Goal: Complete application form: Complete application form

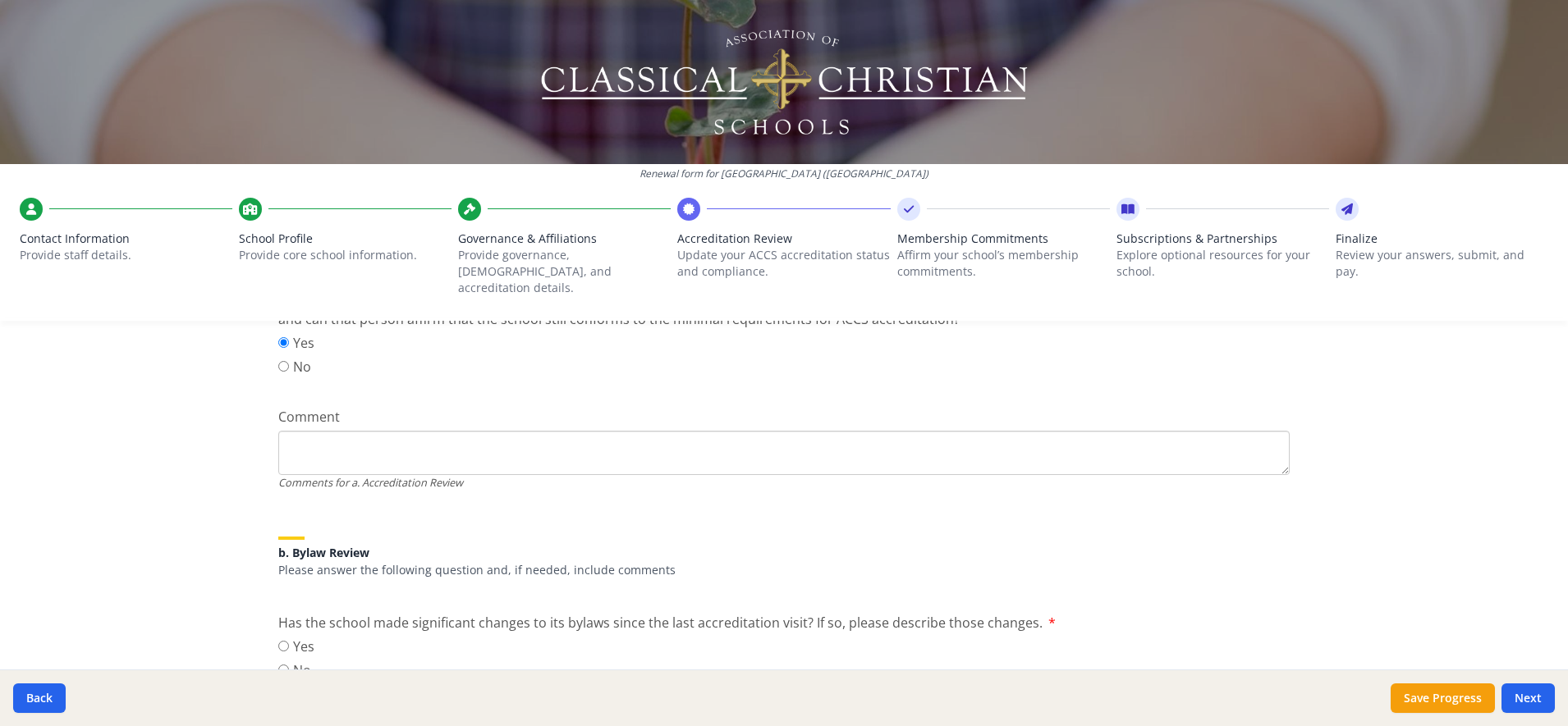
scroll to position [349, 0]
click at [558, 443] on textarea "Comment" at bounding box center [784, 448] width 1011 height 44
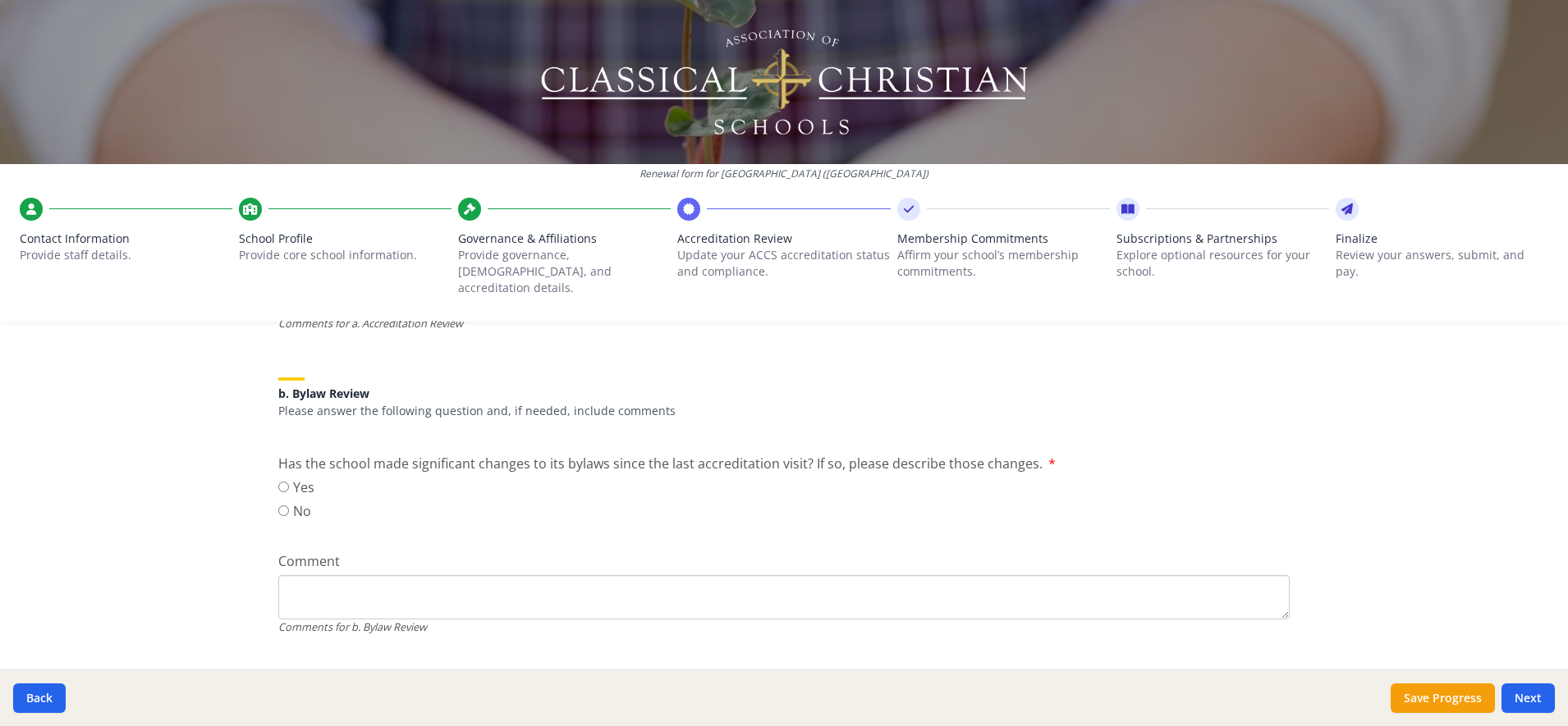
scroll to position [539, 0]
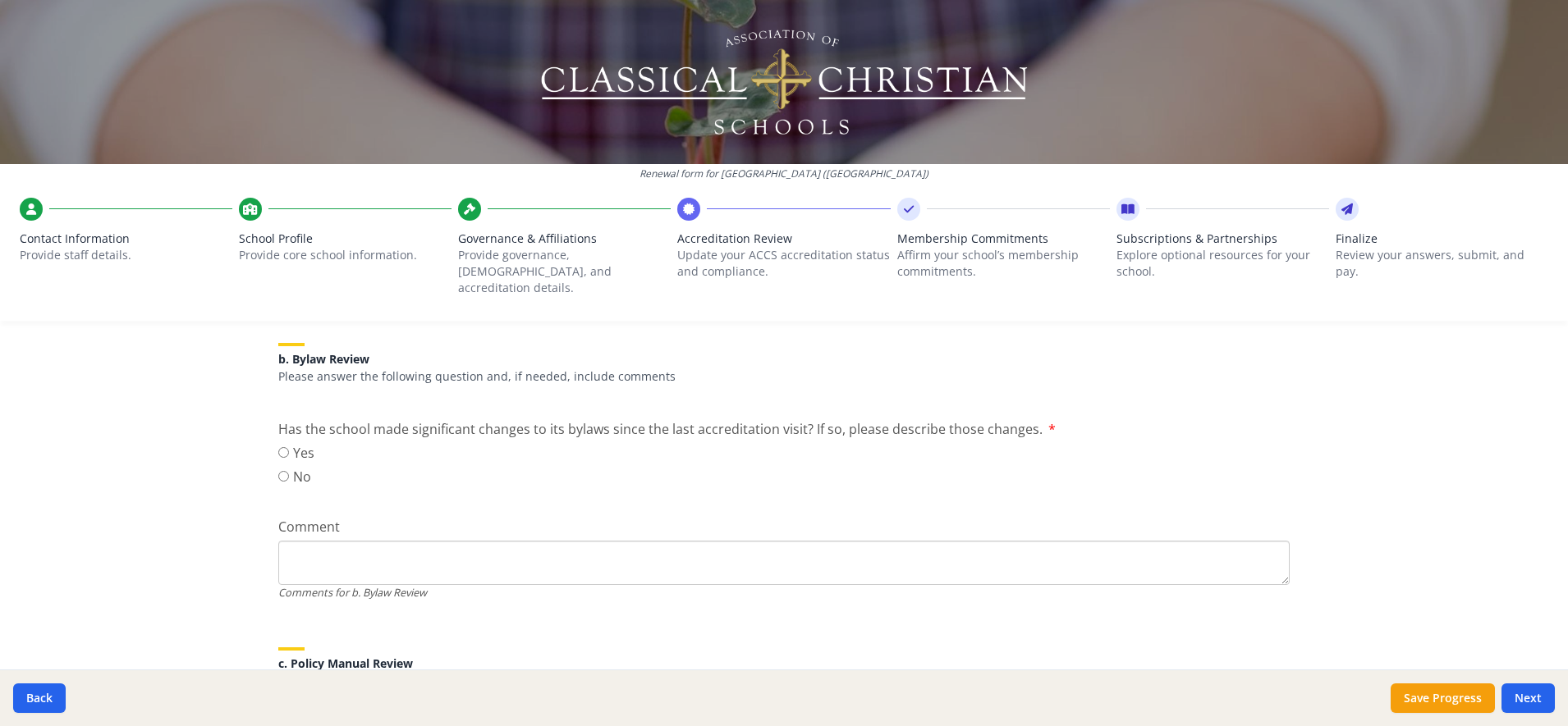
type textarea "Head of School"
click at [278, 471] on input "No" at bounding box center [284, 476] width 11 height 11
radio input "true"
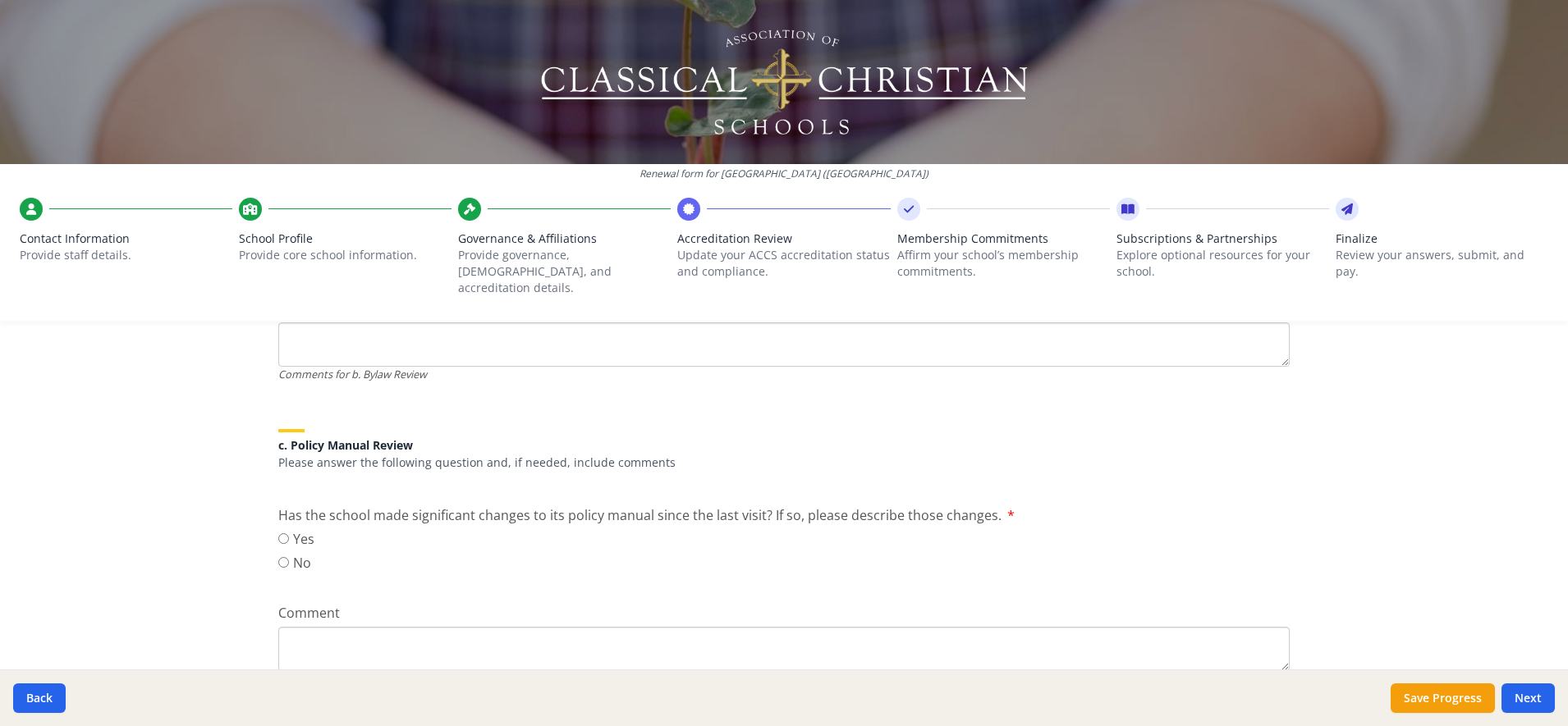
scroll to position [812, 0]
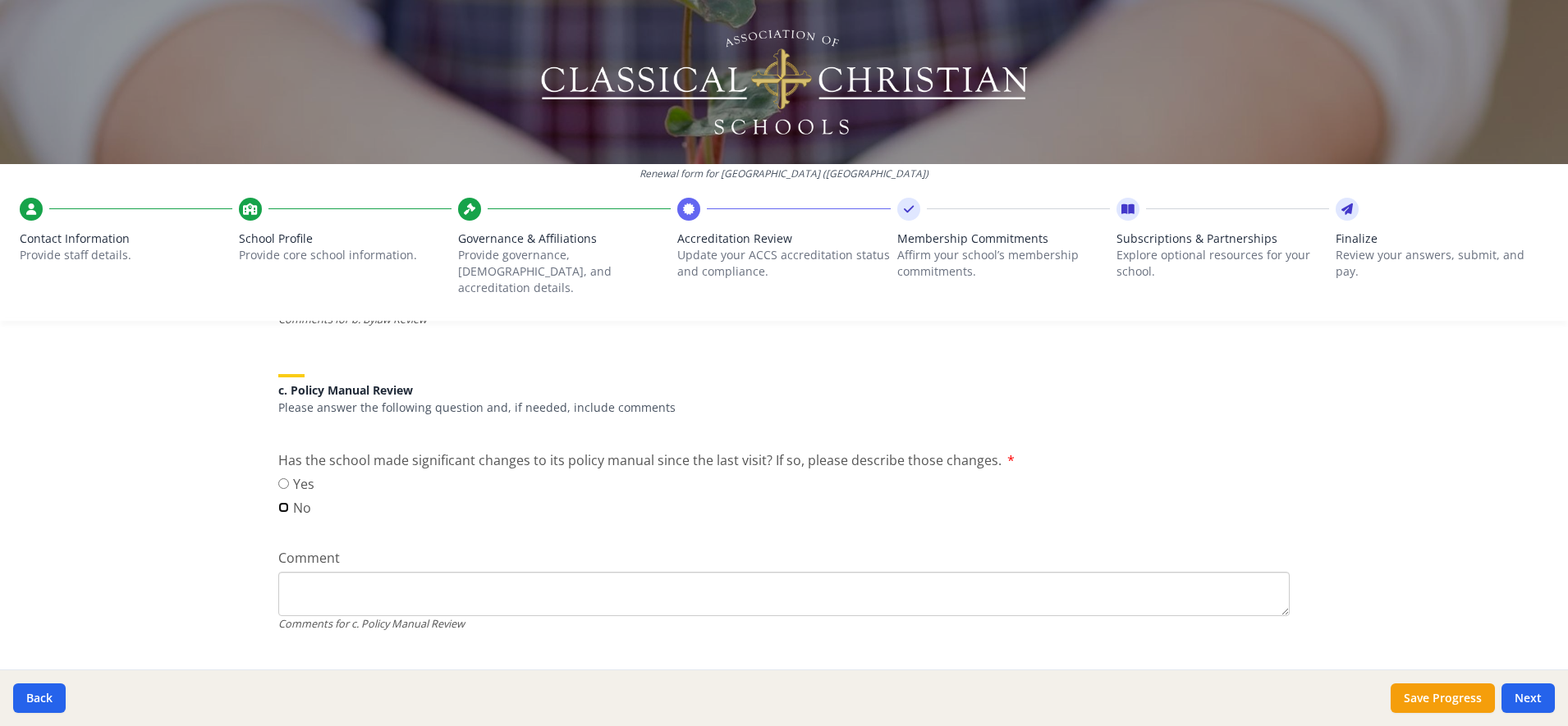
click at [279, 502] on input "No" at bounding box center [284, 508] width 11 height 11
radio input "true"
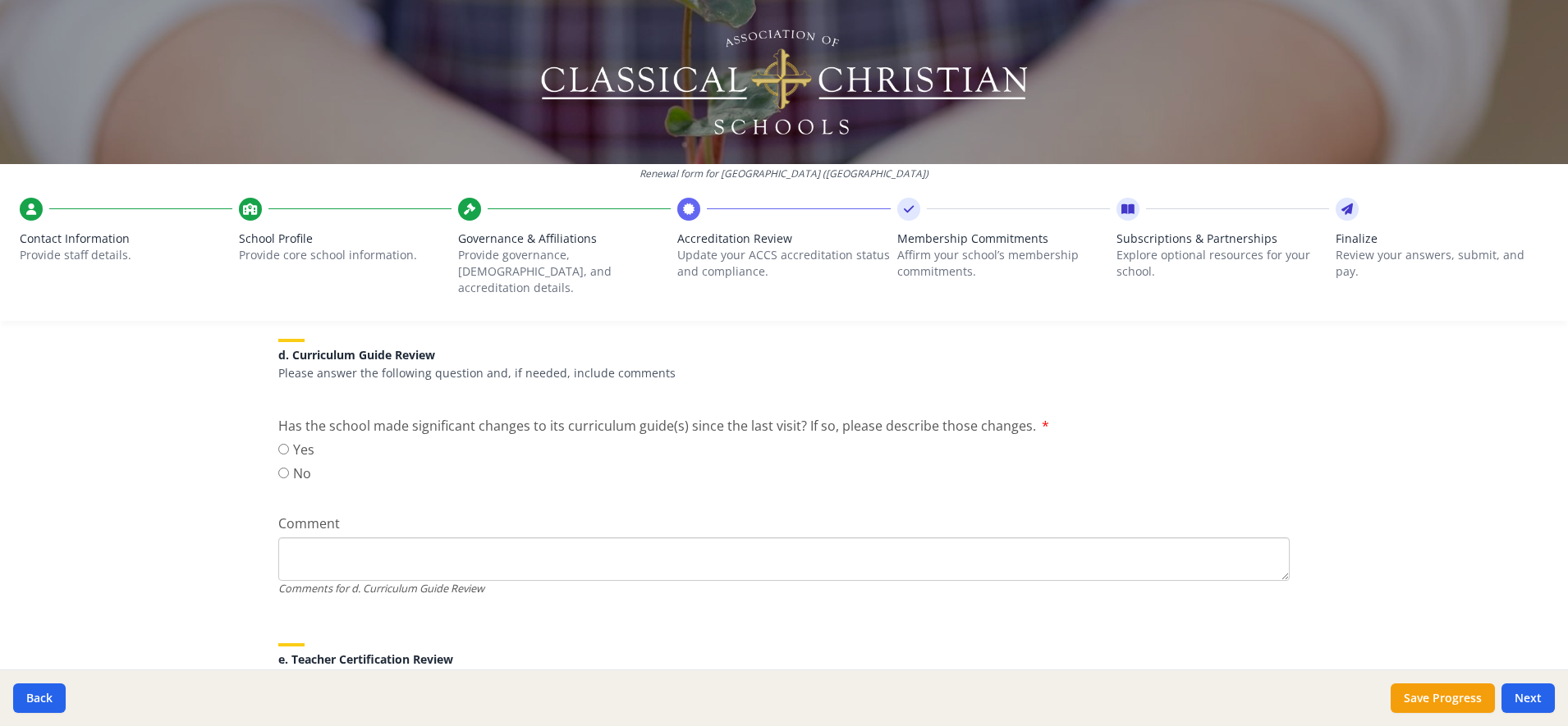
scroll to position [1173, 0]
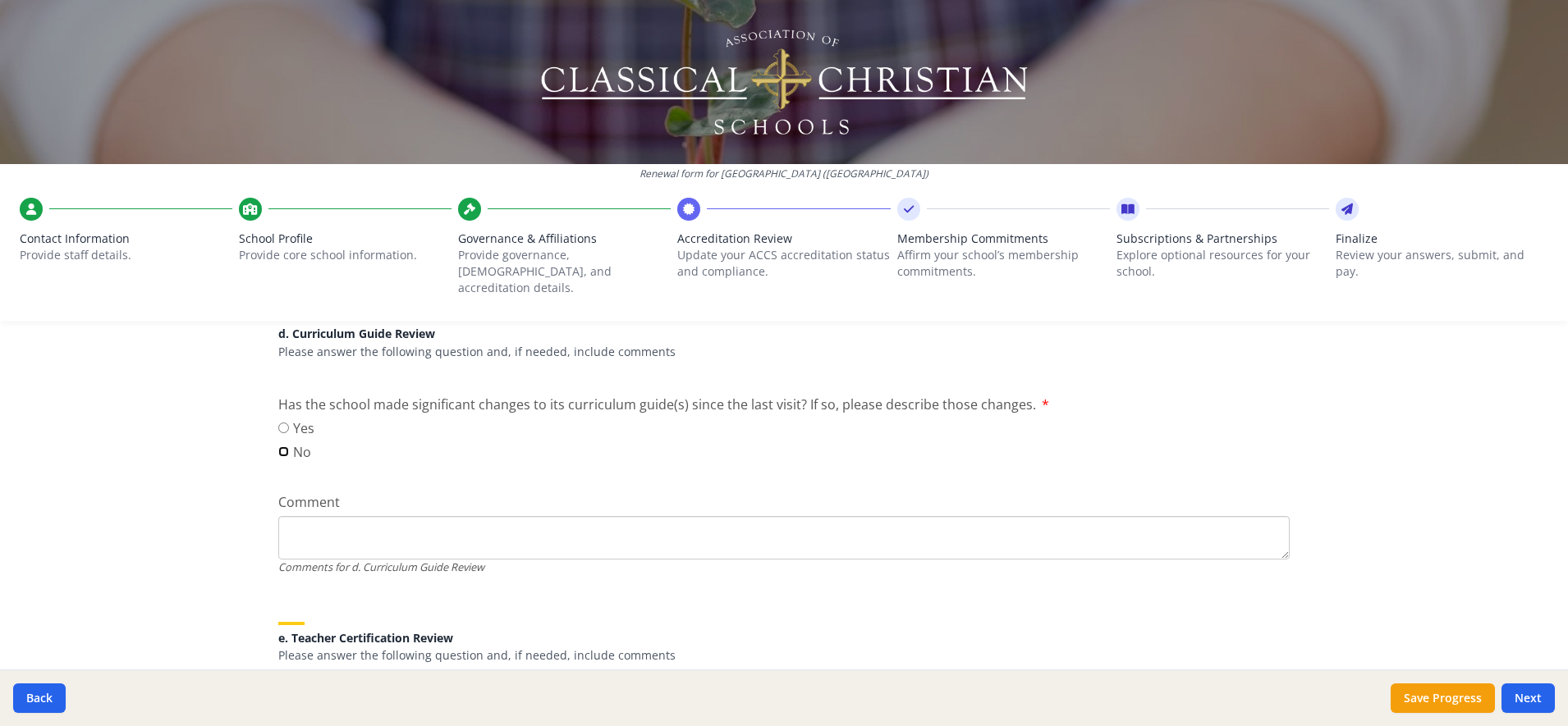
click at [278, 447] on input "No" at bounding box center [284, 452] width 11 height 11
radio input "true"
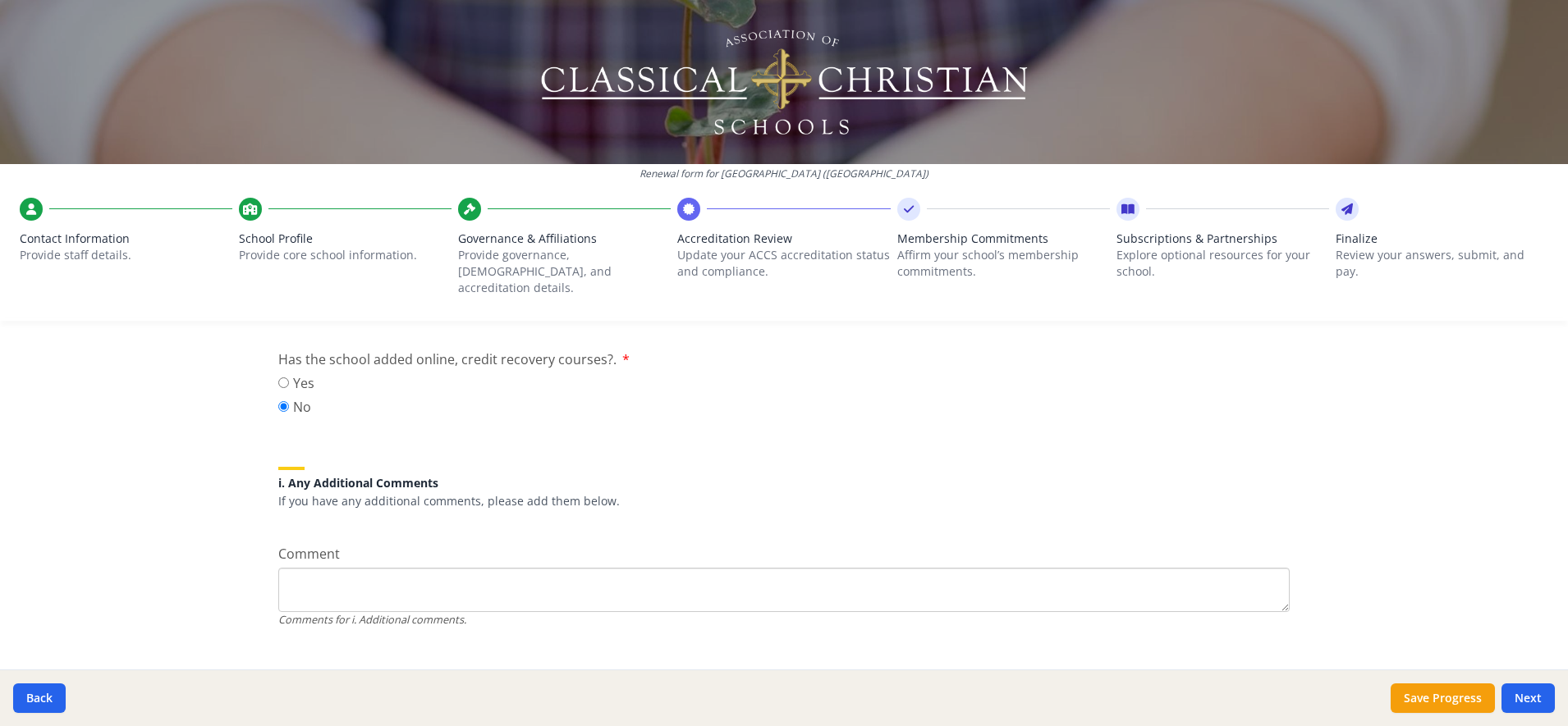
scroll to position [2133, 0]
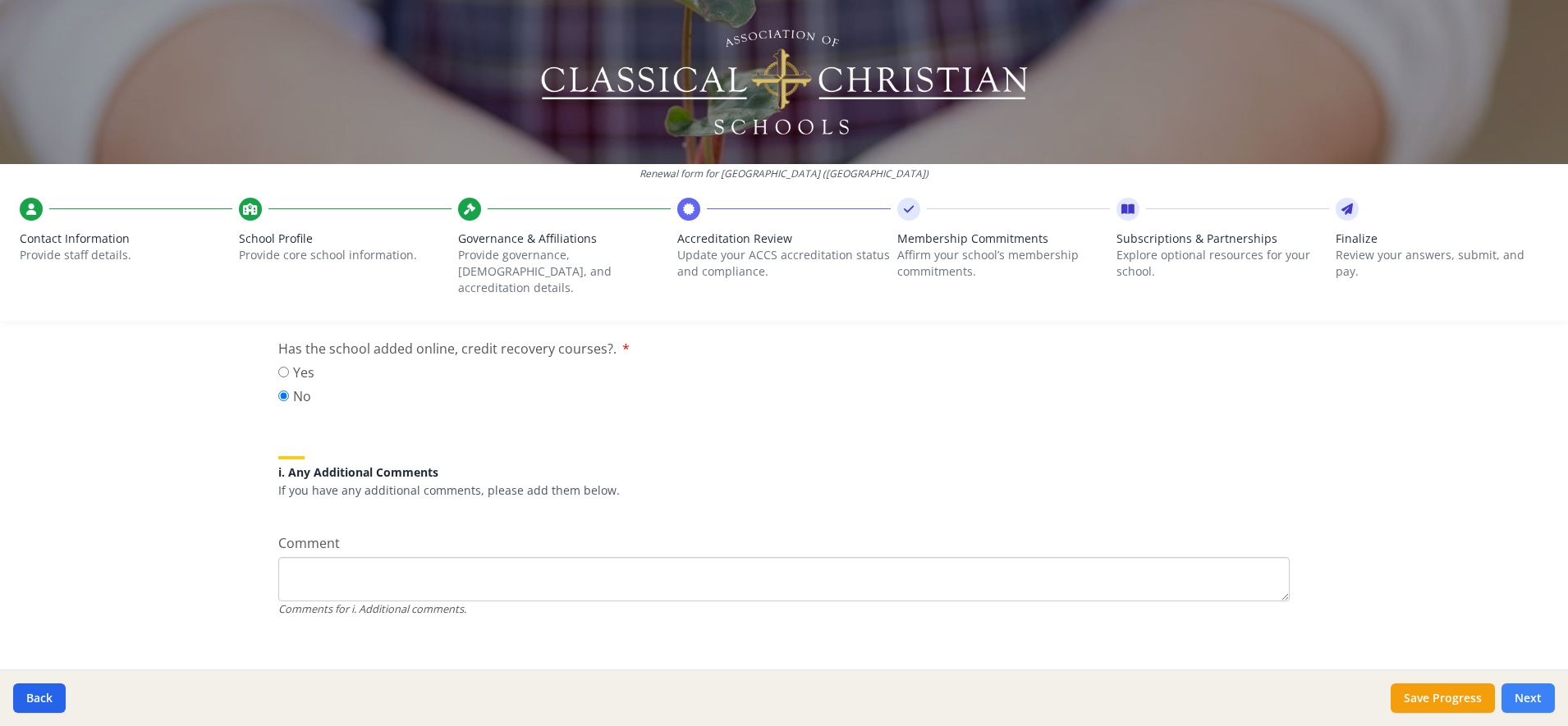
click at [1534, 696] on button "Next" at bounding box center [1528, 698] width 54 height 30
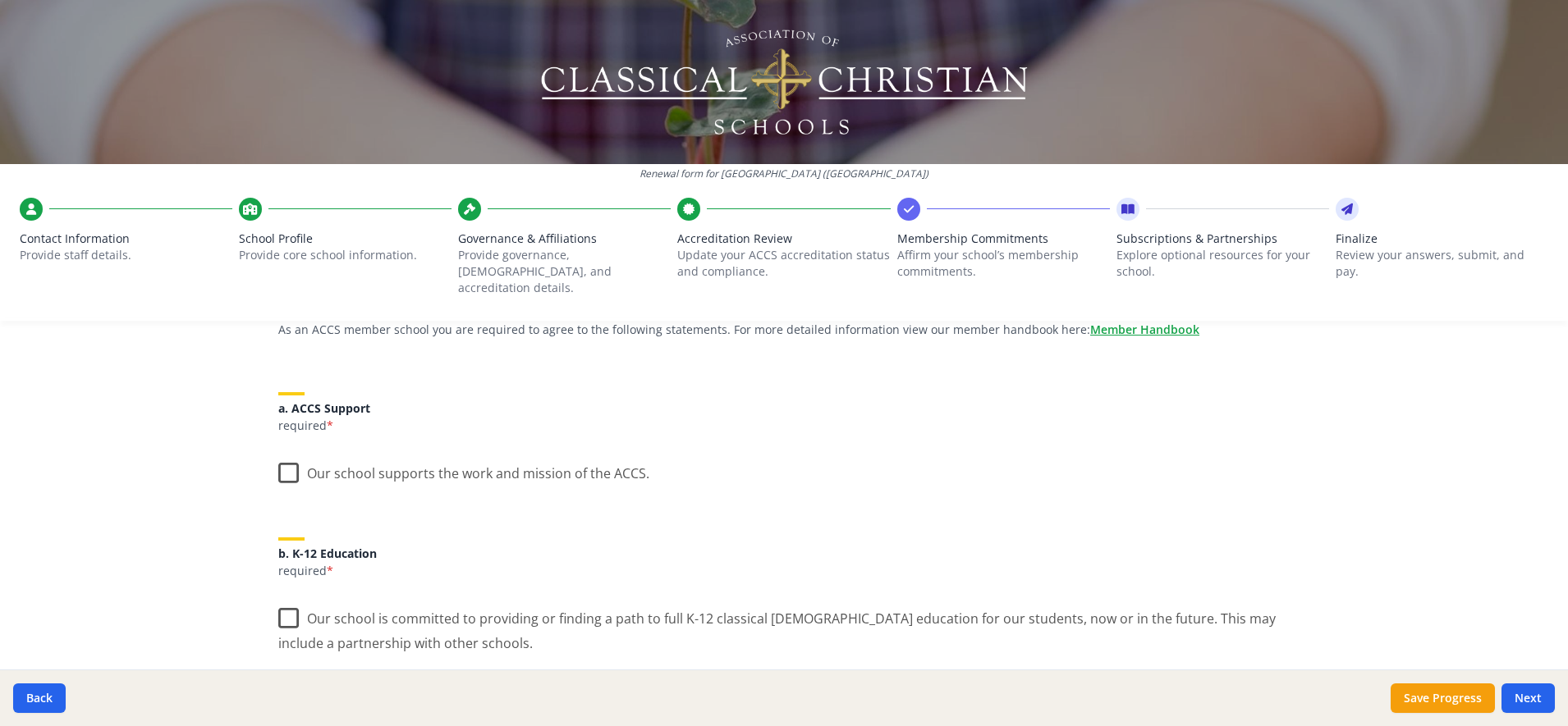
scroll to position [175, 0]
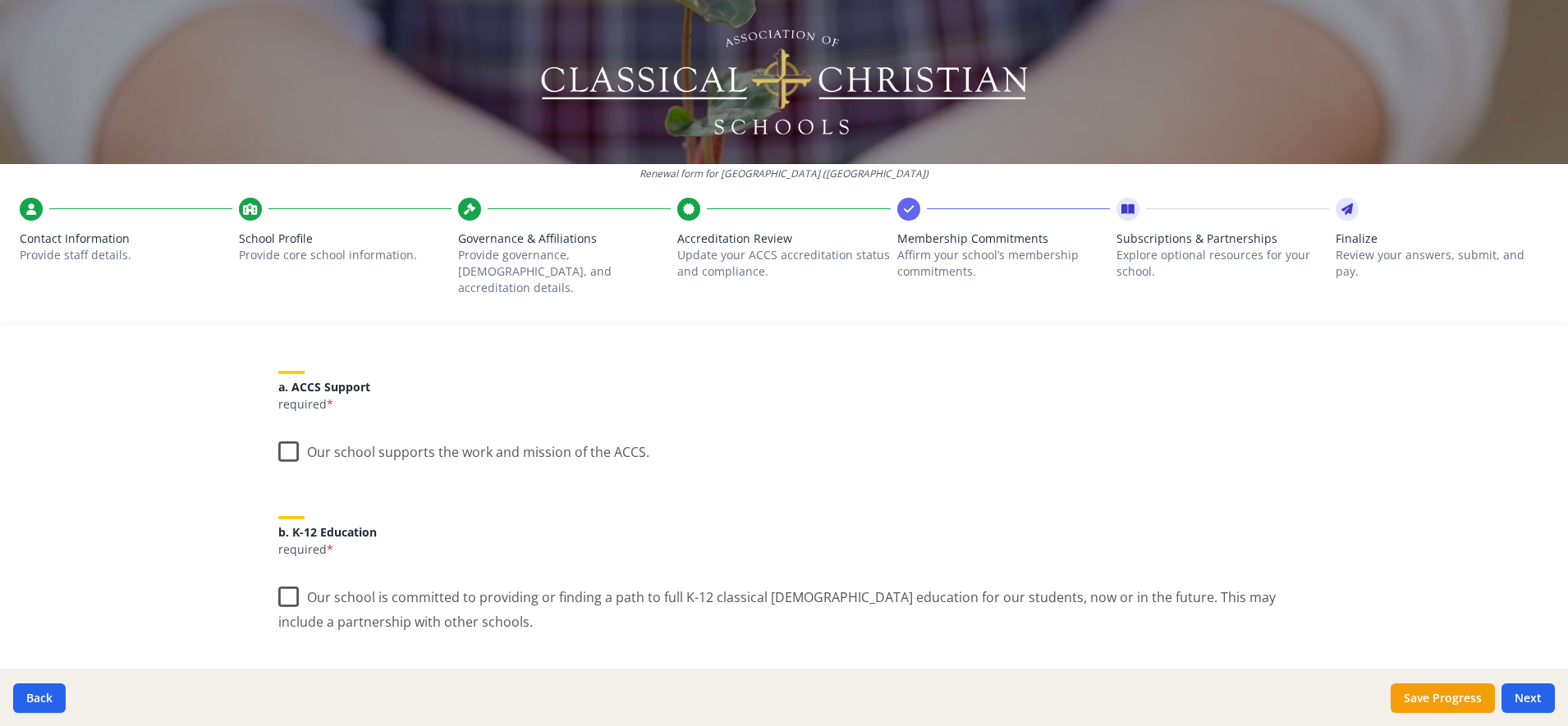
click at [278, 445] on label "Our school supports the work and mission of the ACCS." at bounding box center [464, 448] width 371 height 35
click at [0, 0] on input "Our school supports the work and mission of the ACCS." at bounding box center [0, 0] width 0 height 0
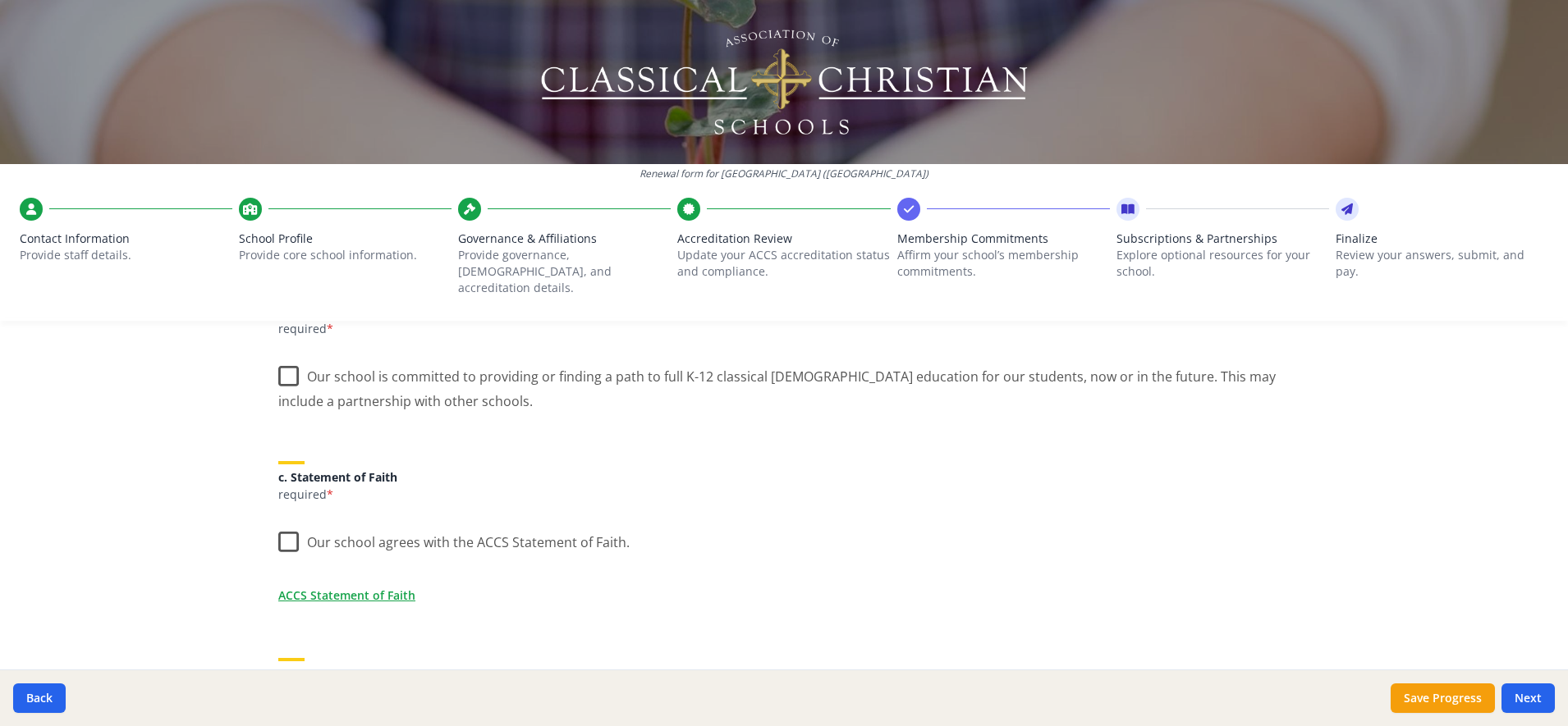
scroll to position [404, 0]
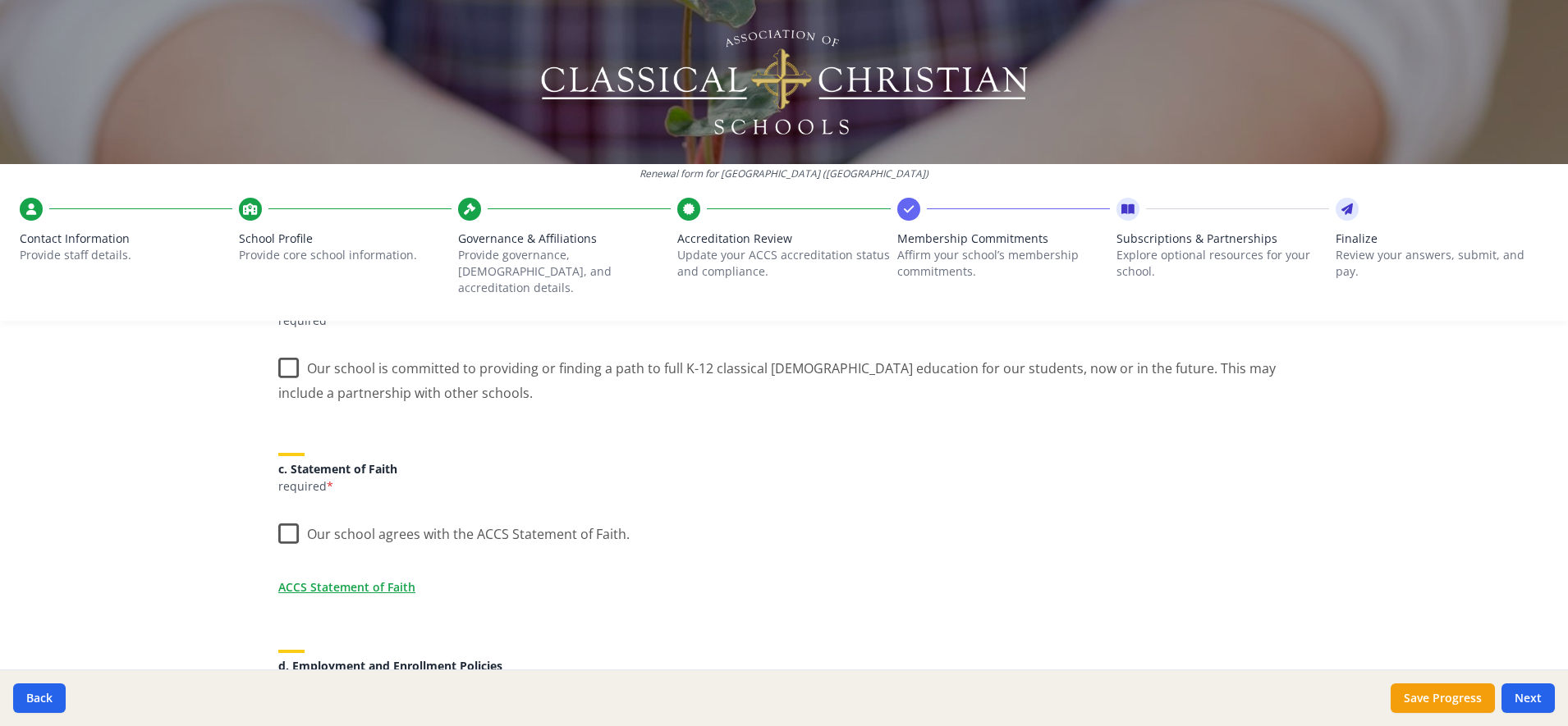
click at [284, 350] on label "Our school is committed to providing or finding a path to full K-12 classical […" at bounding box center [784, 374] width 1011 height 55
click at [0, 0] on input "Our school is committed to providing or finding a path to full K-12 classical […" at bounding box center [0, 0] width 0 height 0
click at [283, 515] on label "Our school agrees with the ACCS Statement of Faith." at bounding box center [454, 530] width 351 height 35
click at [0, 0] on input "Our school agrees with the ACCS Statement of Faith." at bounding box center [0, 0] width 0 height 0
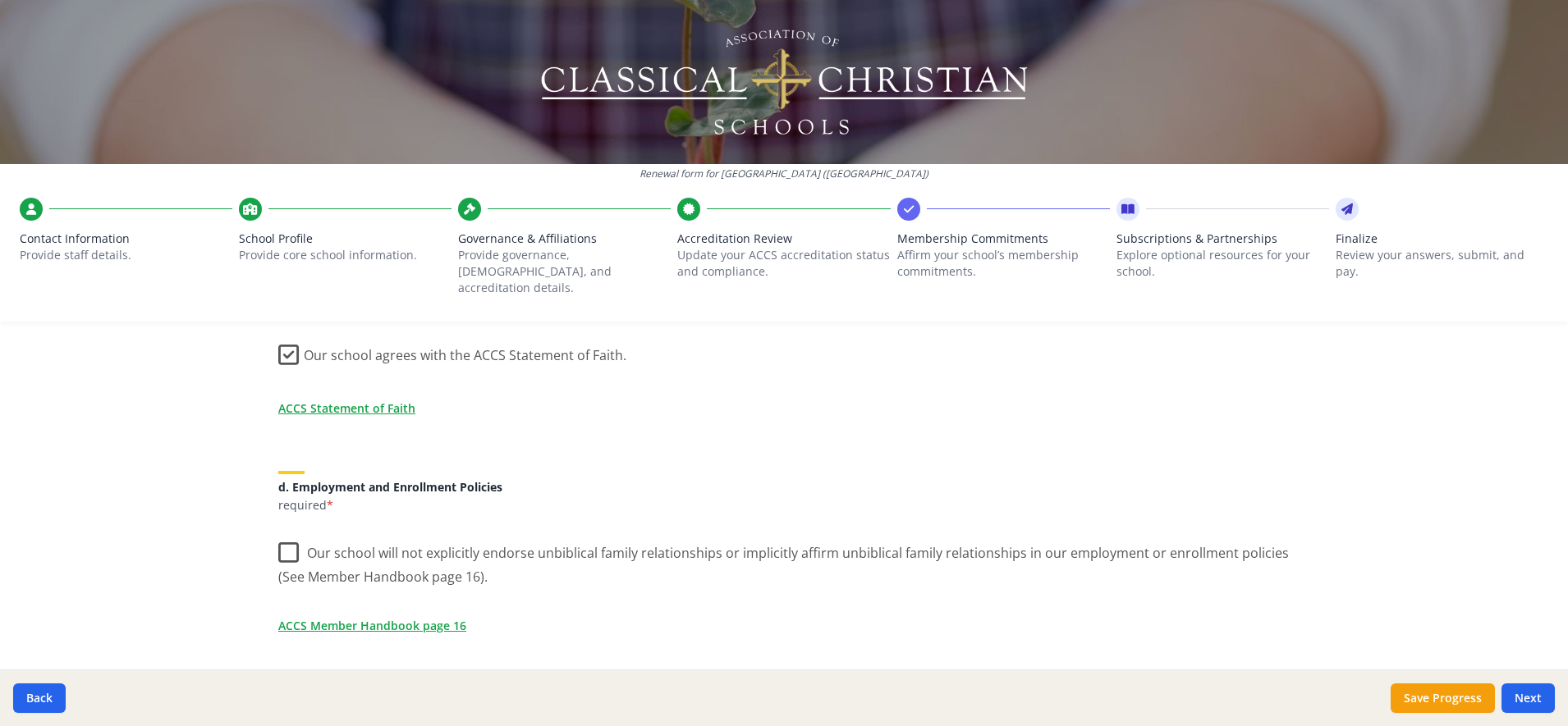
scroll to position [585, 0]
click at [394, 397] on link "ACCS Statement of Faith" at bounding box center [349, 406] width 137 height 17
click at [310, 615] on link "ACCS Member Handbook page 16" at bounding box center [375, 623] width 188 height 17
click at [278, 529] on label "Our school will not explicitly endorse unbiblical family relationships or impli…" at bounding box center [784, 556] width 1011 height 55
click at [0, 0] on input "Our school will not explicitly endorse unbiblical family relationships or impli…" at bounding box center [0, 0] width 0 height 0
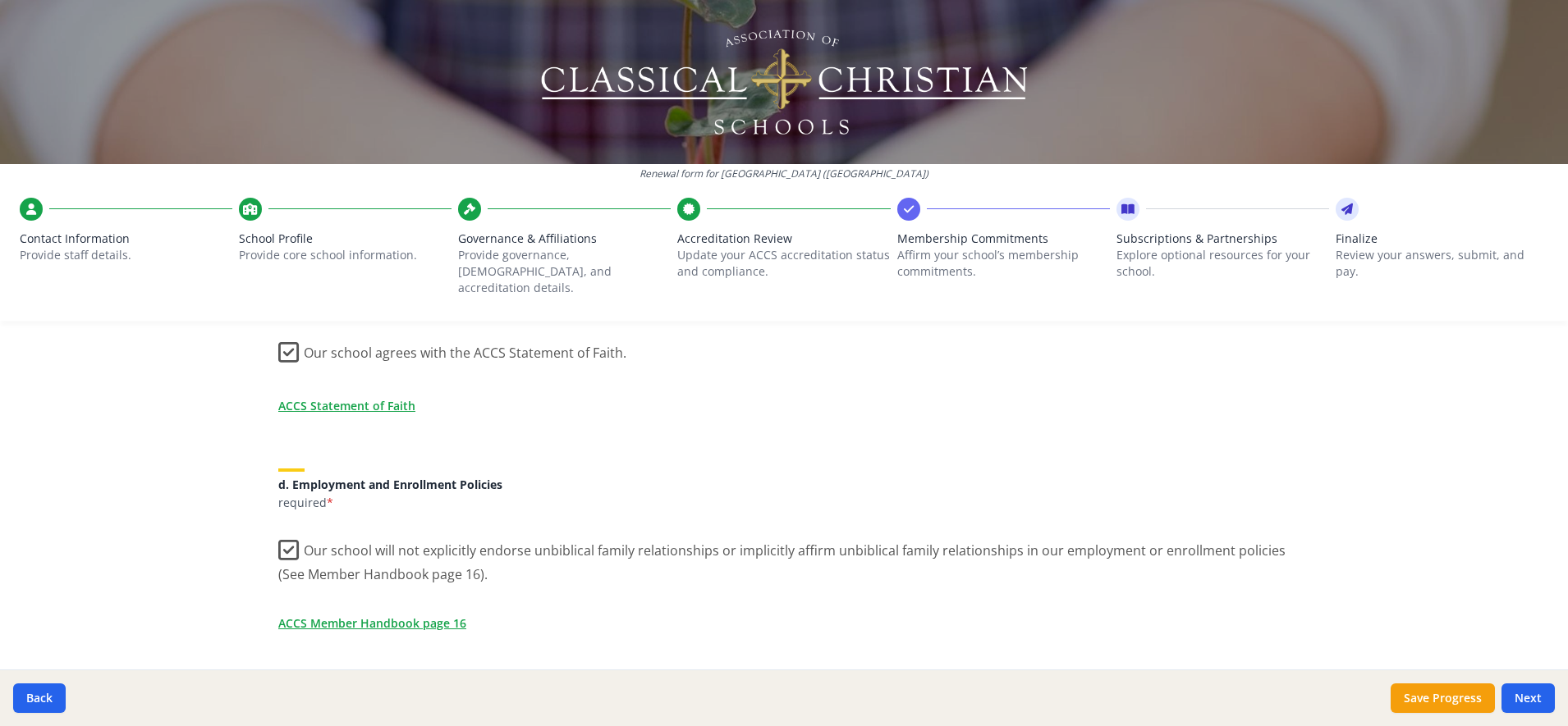
click at [278, 529] on label "Our school will not explicitly endorse unbiblical family relationships or impli…" at bounding box center [784, 556] width 1011 height 55
click at [0, 0] on input "Our school will not explicitly endorse unbiblical family relationships or impli…" at bounding box center [0, 0] width 0 height 0
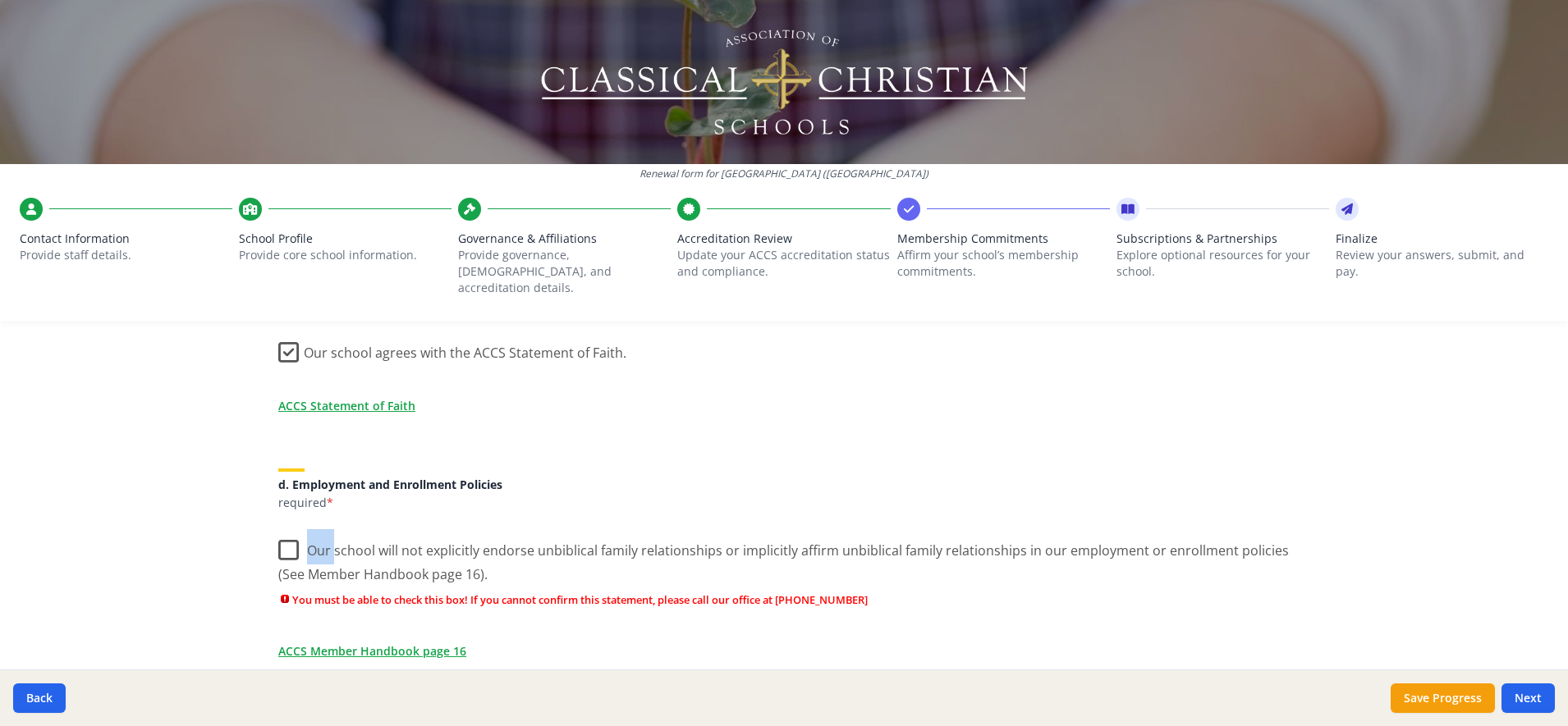
click at [279, 537] on label "Our school will not explicitly endorse unbiblical family relationships or impli…" at bounding box center [784, 556] width 1011 height 55
click at [0, 0] on input "Our school will not explicitly endorse unbiblical family relationships or impli…" at bounding box center [0, 0] width 0 height 0
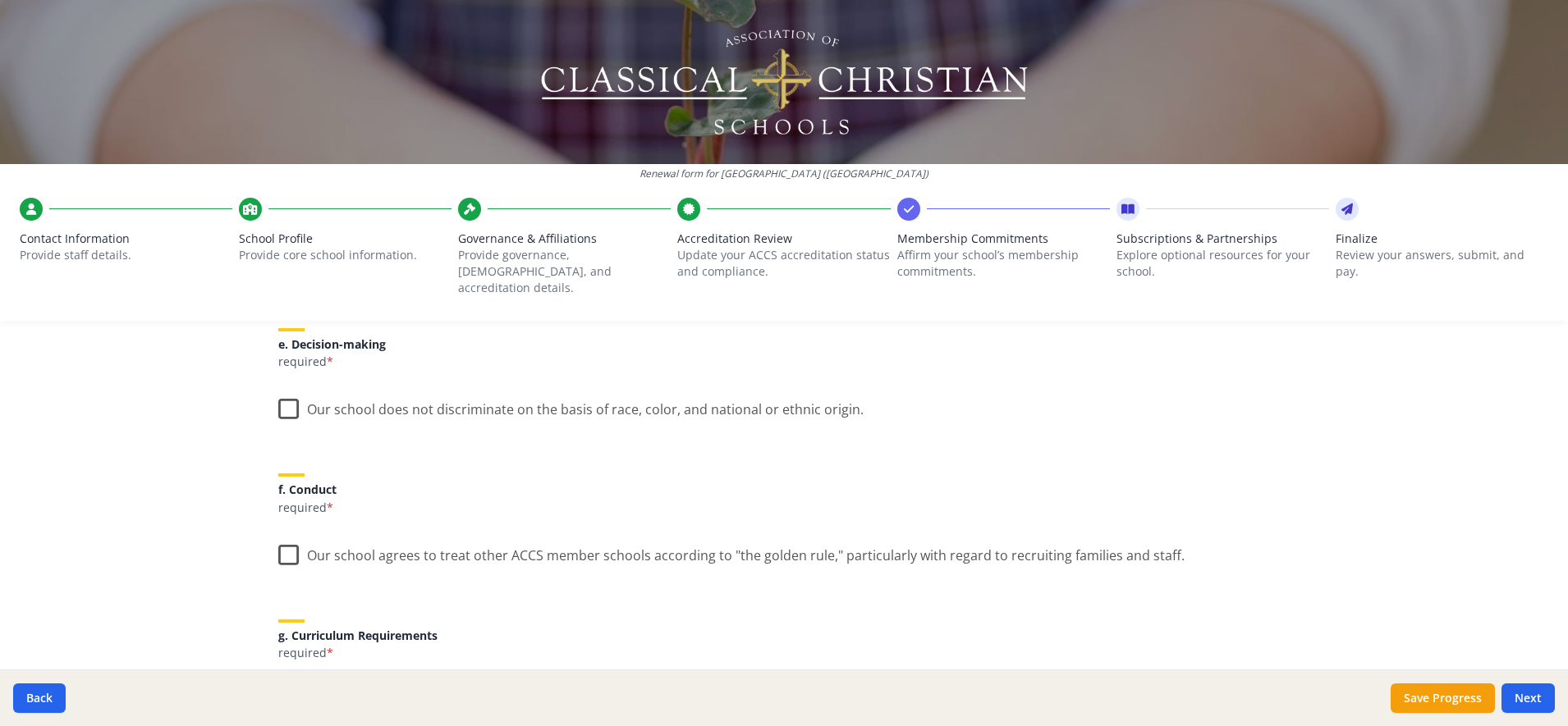
scroll to position [945, 0]
click at [278, 393] on label "Our school does not discriminate on the basis of race, color, and national or e…" at bounding box center [571, 403] width 586 height 35
click at [0, 0] on input "Our school does not discriminate on the basis of race, color, and national or e…" at bounding box center [0, 0] width 0 height 0
click at [279, 534] on label "Our school agrees to treat other ACCS member schools according to "the golden r…" at bounding box center [732, 549] width 906 height 35
click at [0, 0] on input "Our school agrees to treat other ACCS member schools according to "the golden r…" at bounding box center [0, 0] width 0 height 0
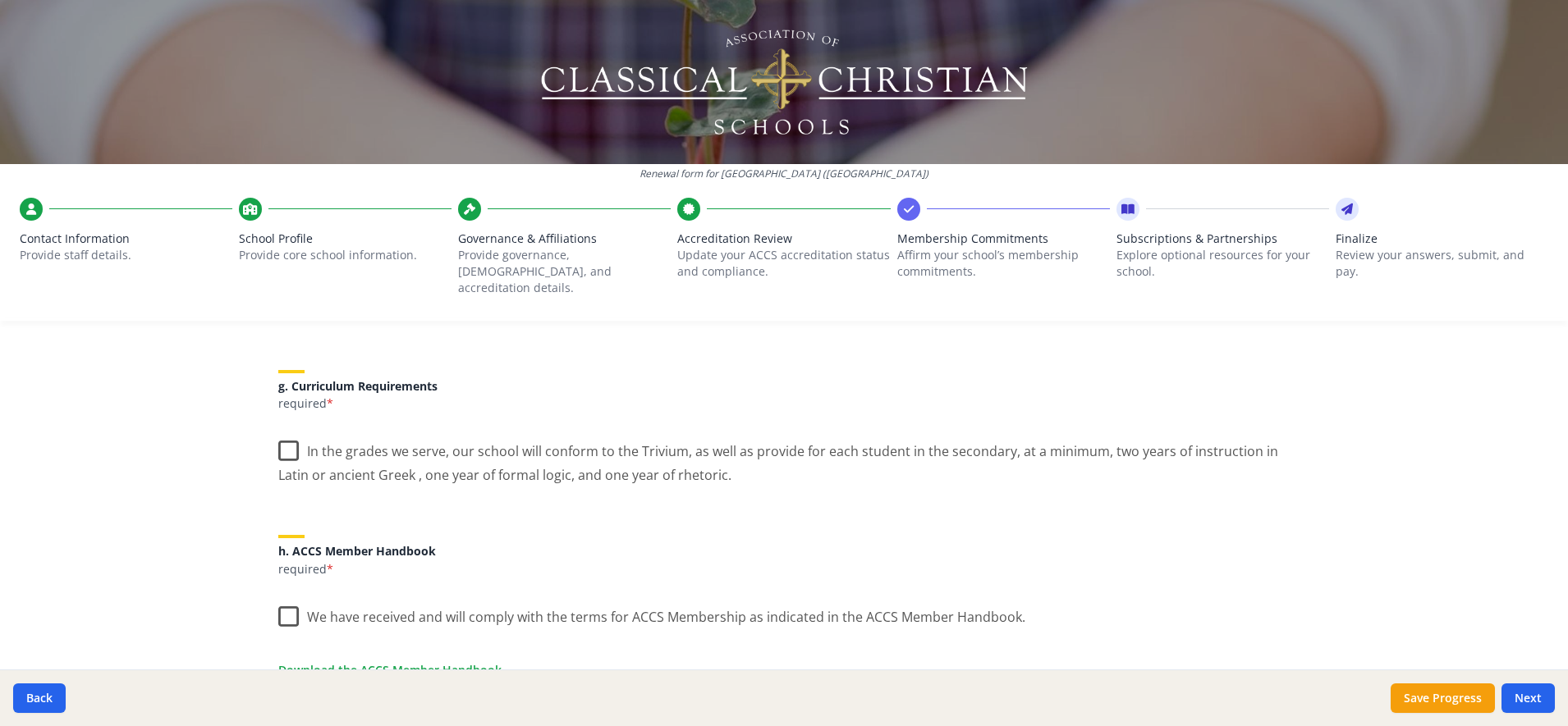
scroll to position [1196, 0]
click at [280, 433] on label "In the grades we serve, our school will conform to the Trivium, as well as prov…" at bounding box center [784, 454] width 1011 height 55
click at [0, 0] on input "In the grades we serve, our school will conform to the Trivium, as well as prov…" at bounding box center [0, 0] width 0 height 0
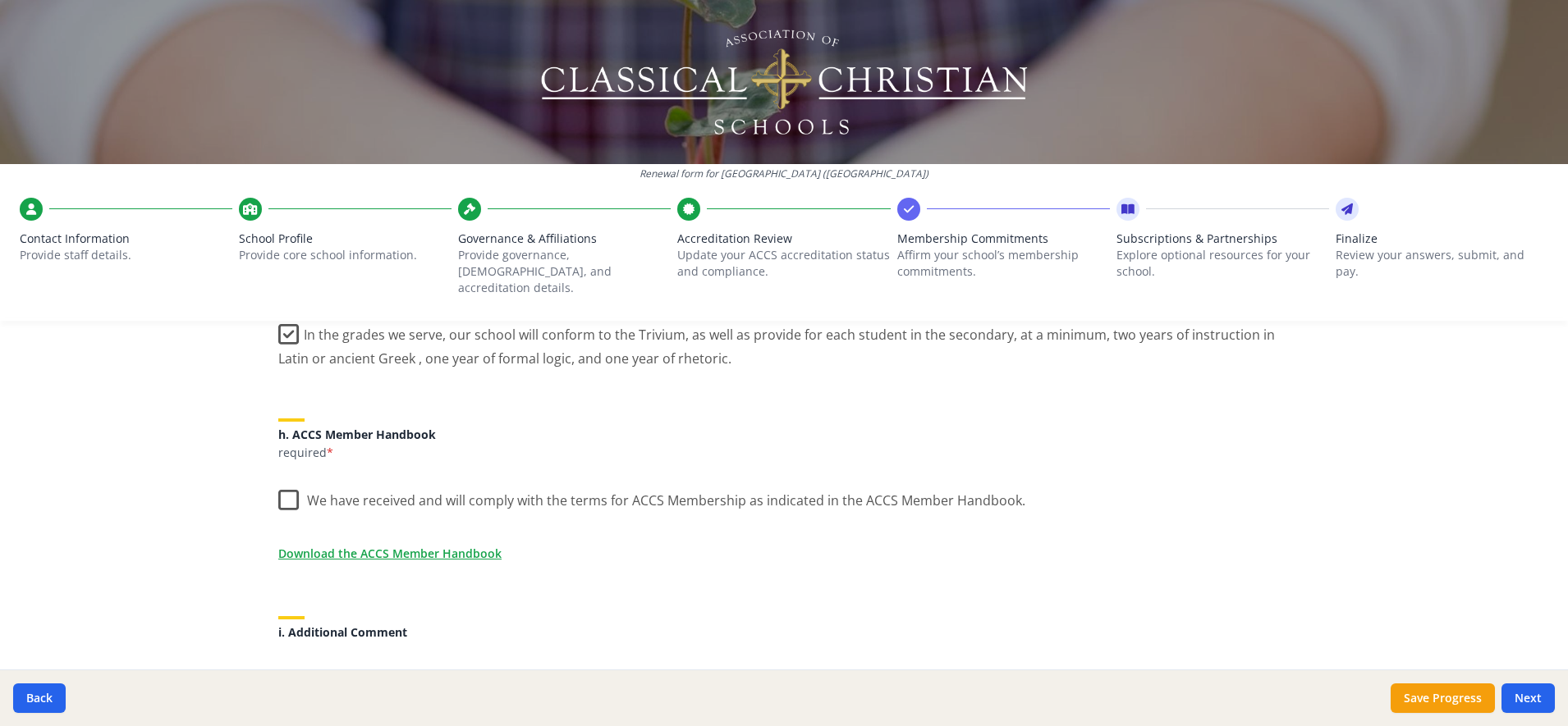
scroll to position [1324, 0]
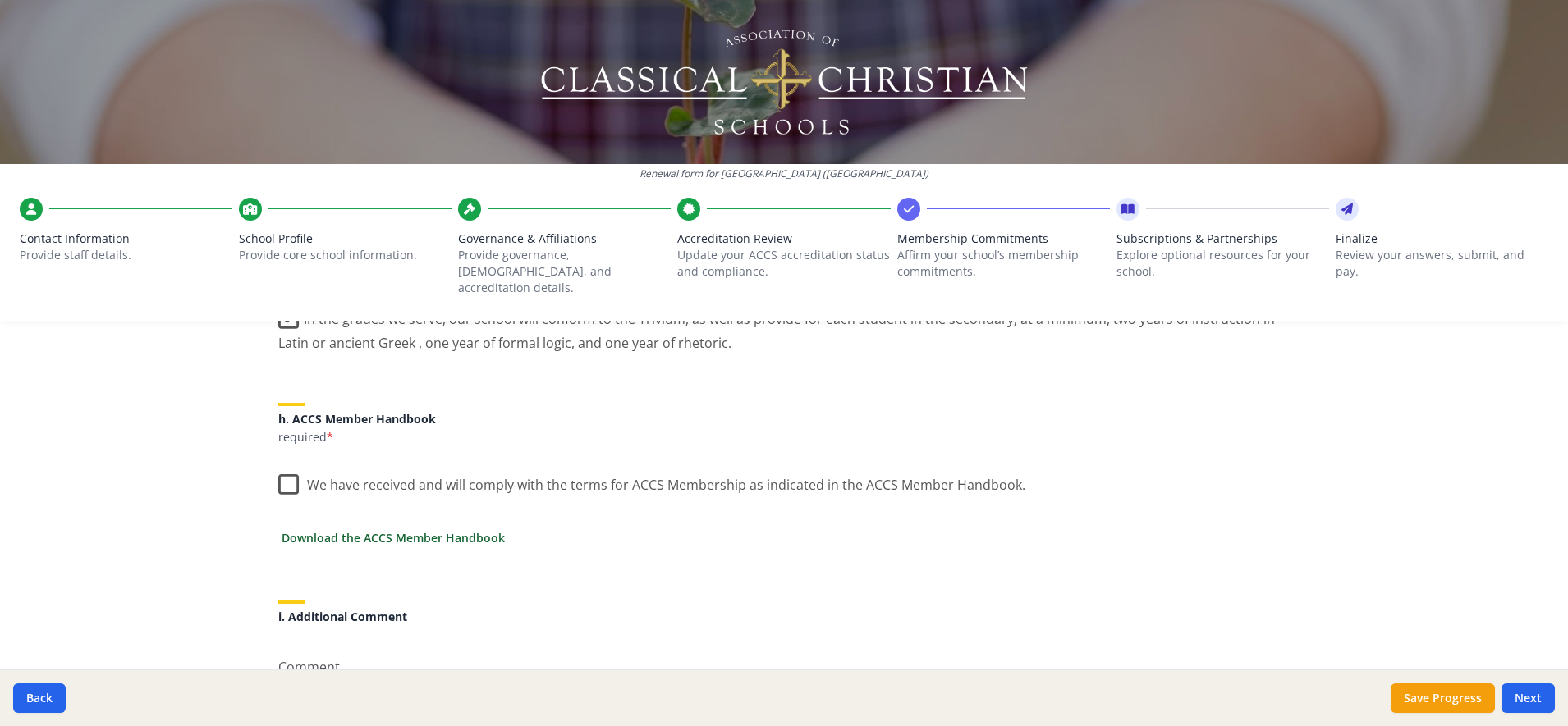
click at [310, 529] on link "Download the ACCS Member Handbook" at bounding box center [392, 537] width 223 height 17
click at [278, 476] on label "We have received and will comply with the terms for ACCS Membership as indicate…" at bounding box center [652, 481] width 747 height 35
click at [0, 0] on input "We have received and will comply with the terms for ACCS Membership as indicate…" at bounding box center [0, 0] width 0 height 0
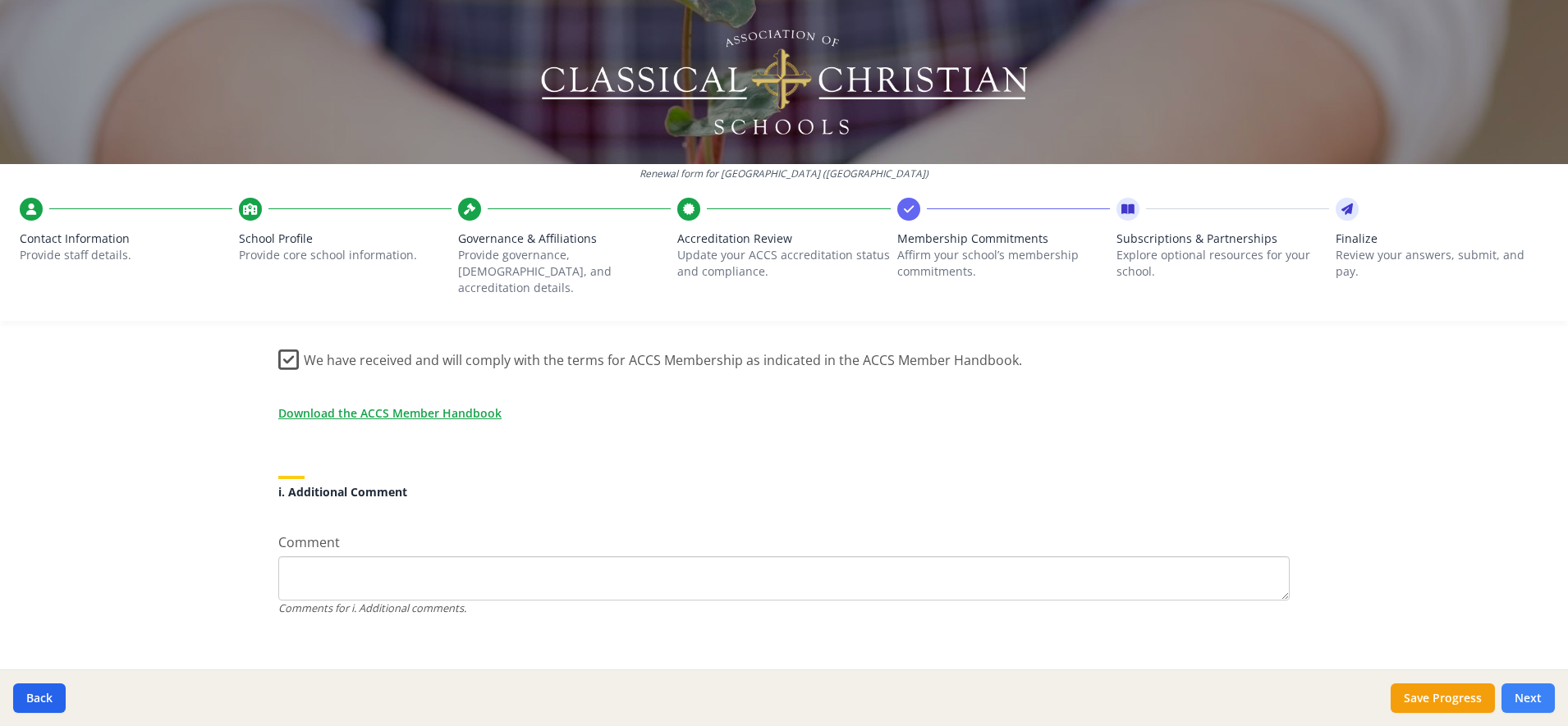
click at [1524, 696] on button "Next" at bounding box center [1528, 698] width 54 height 30
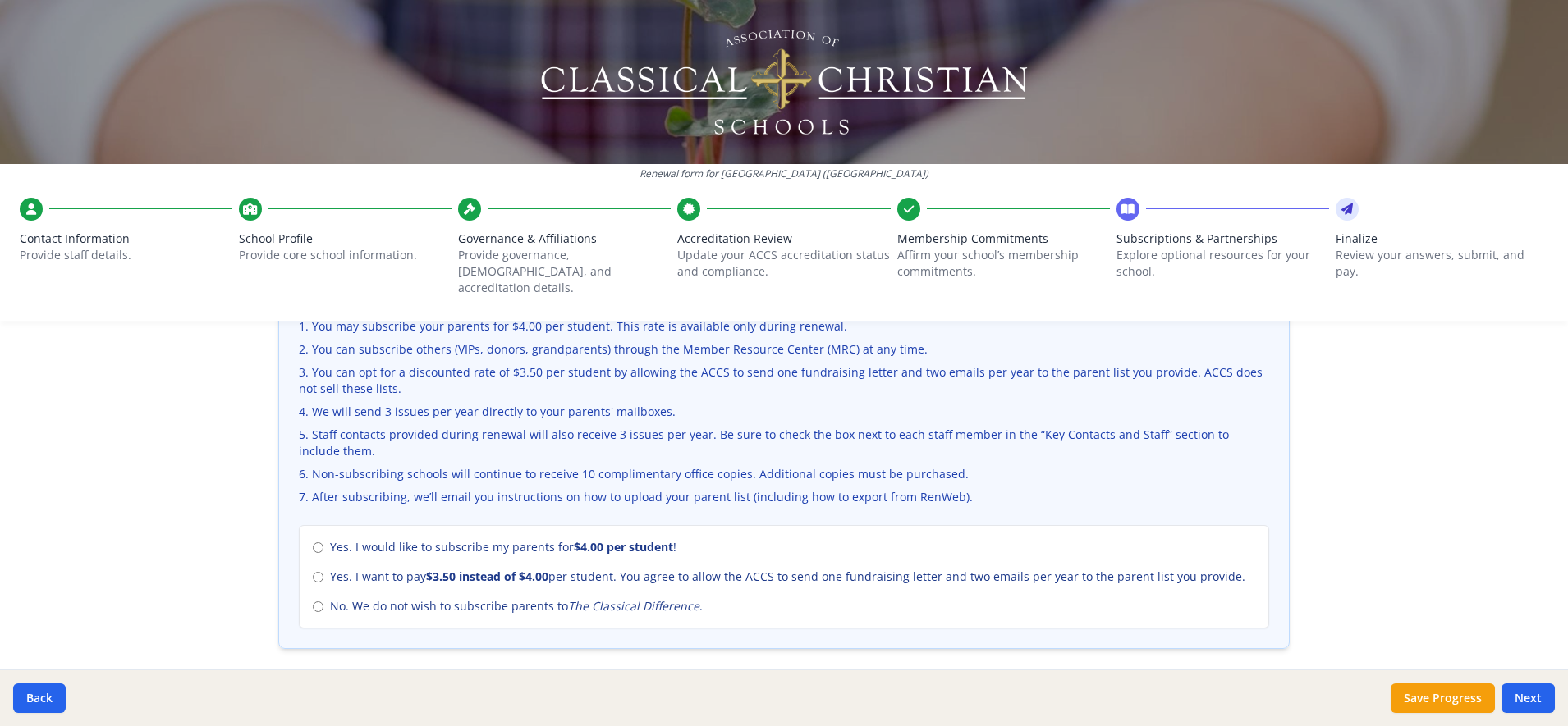
scroll to position [571, 0]
click at [313, 600] on input "No. We do not wish to subscribe parents to The Classical Difference ." at bounding box center [318, 605] width 11 height 11
radio input "true"
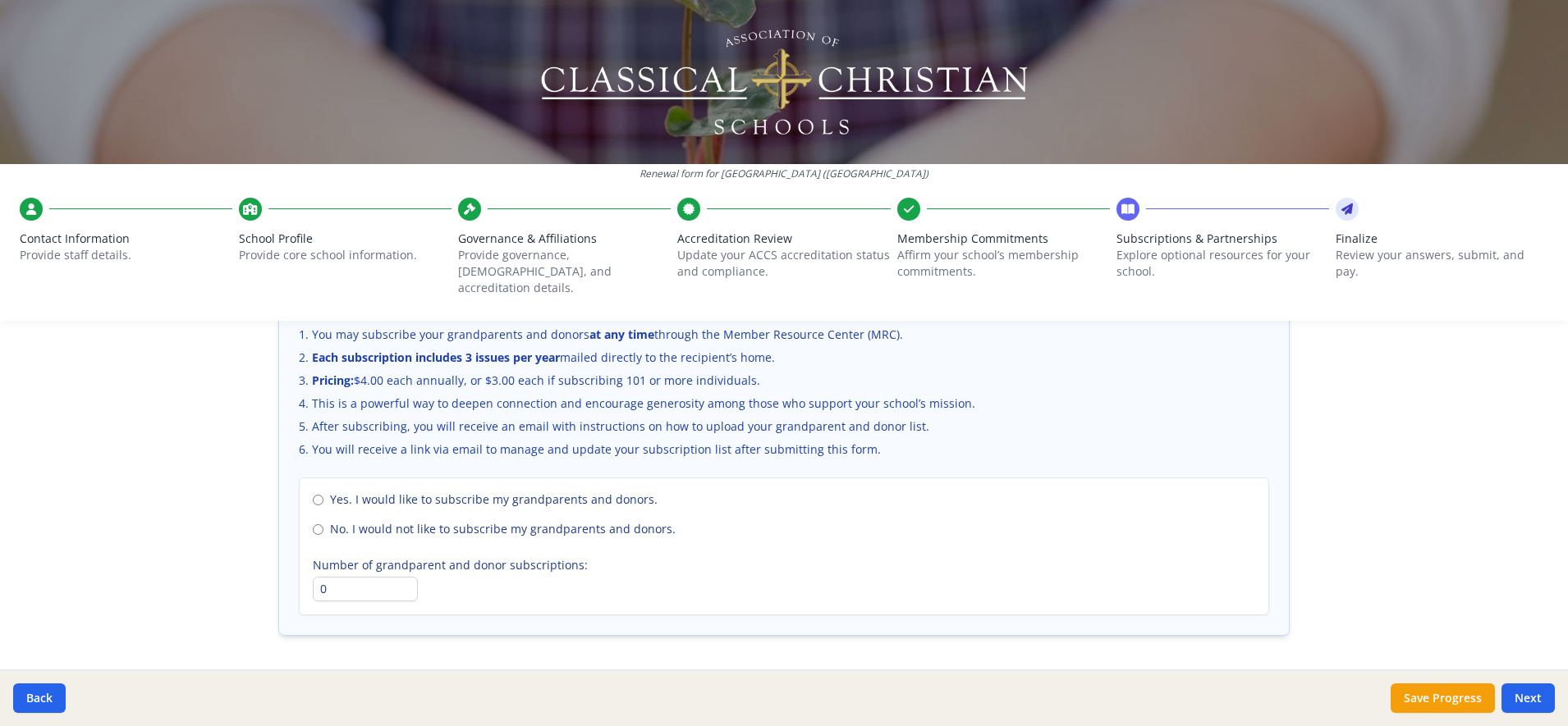
scroll to position [1125, 0]
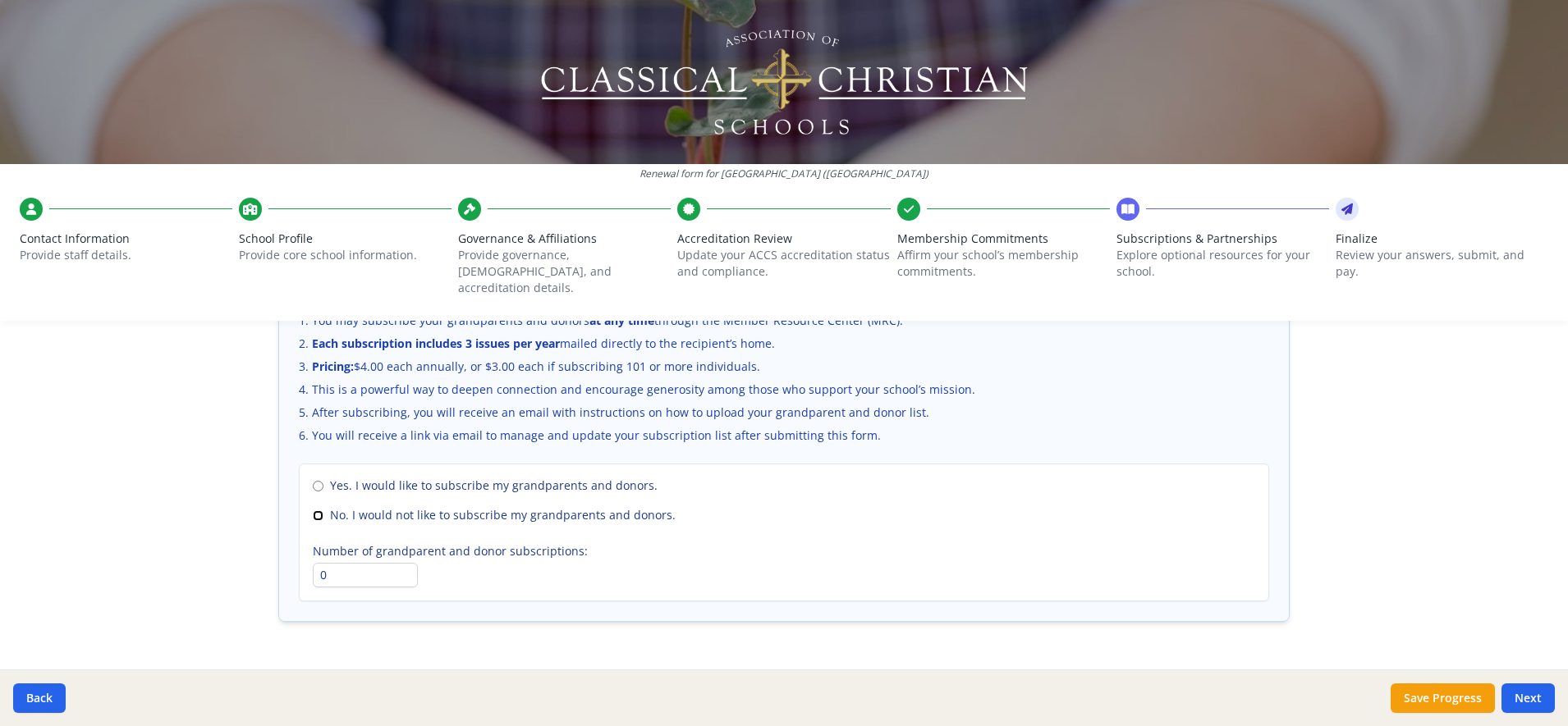
click at [313, 510] on input "No. I would not like to subscribe my grandparents and donors." at bounding box center [318, 516] width 11 height 11
radio input "true"
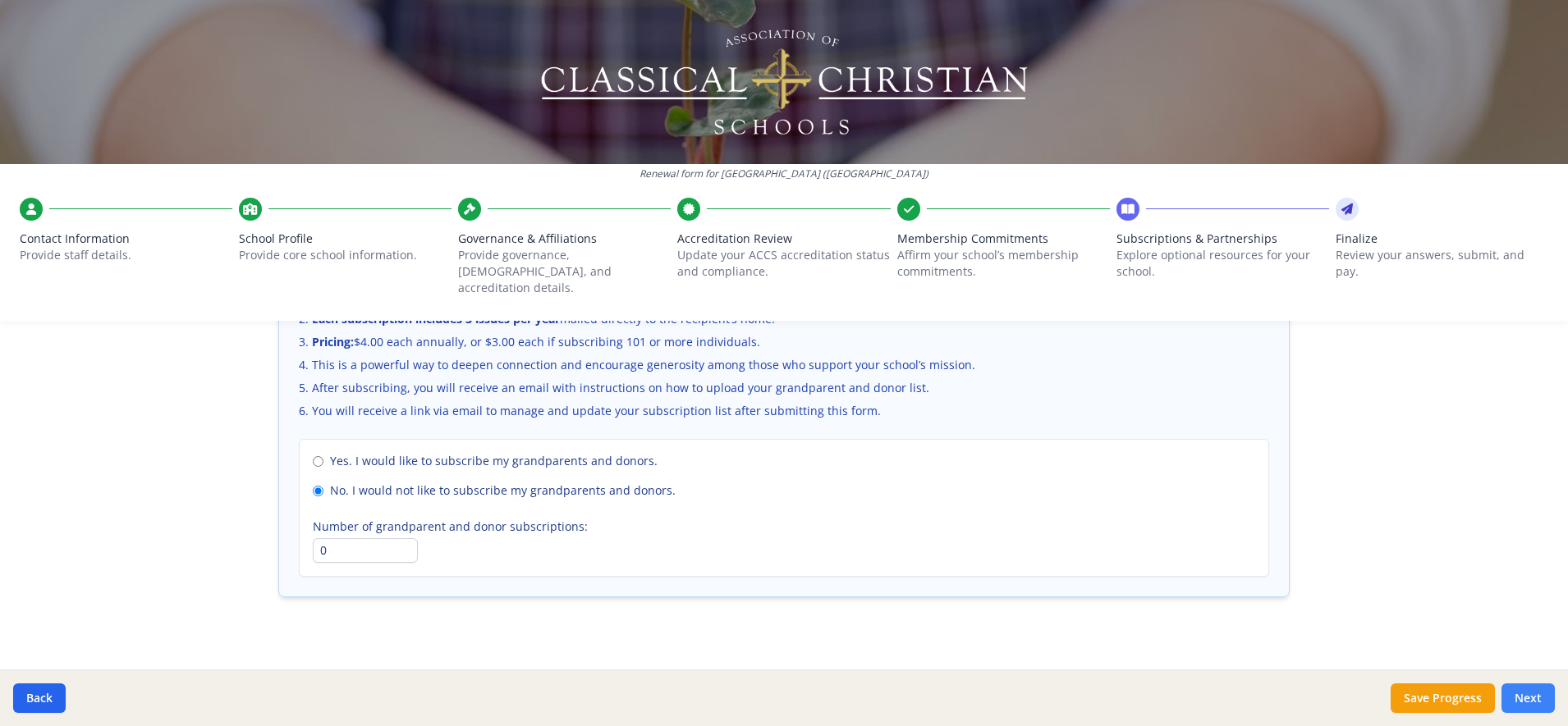
click at [1545, 706] on button "Next" at bounding box center [1528, 698] width 54 height 30
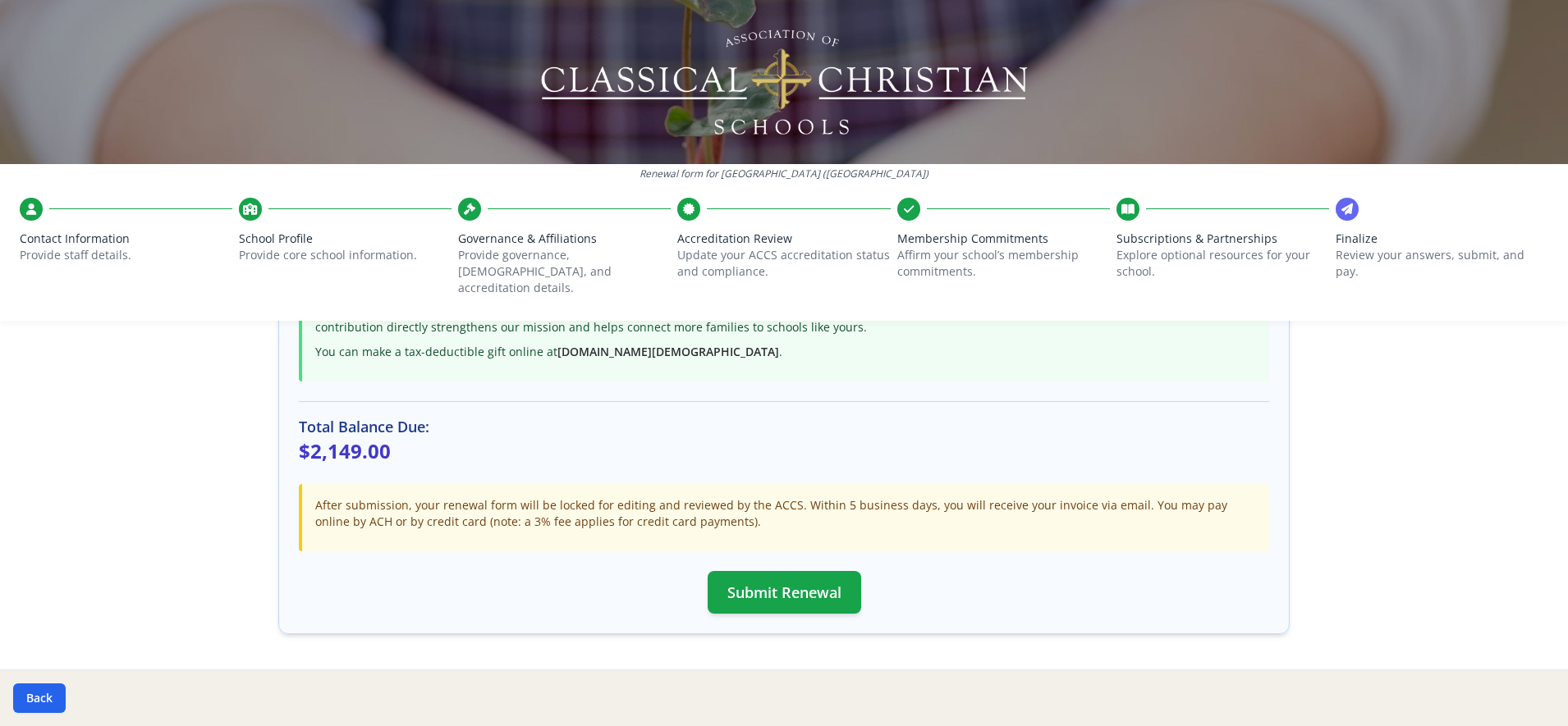
scroll to position [457, 0]
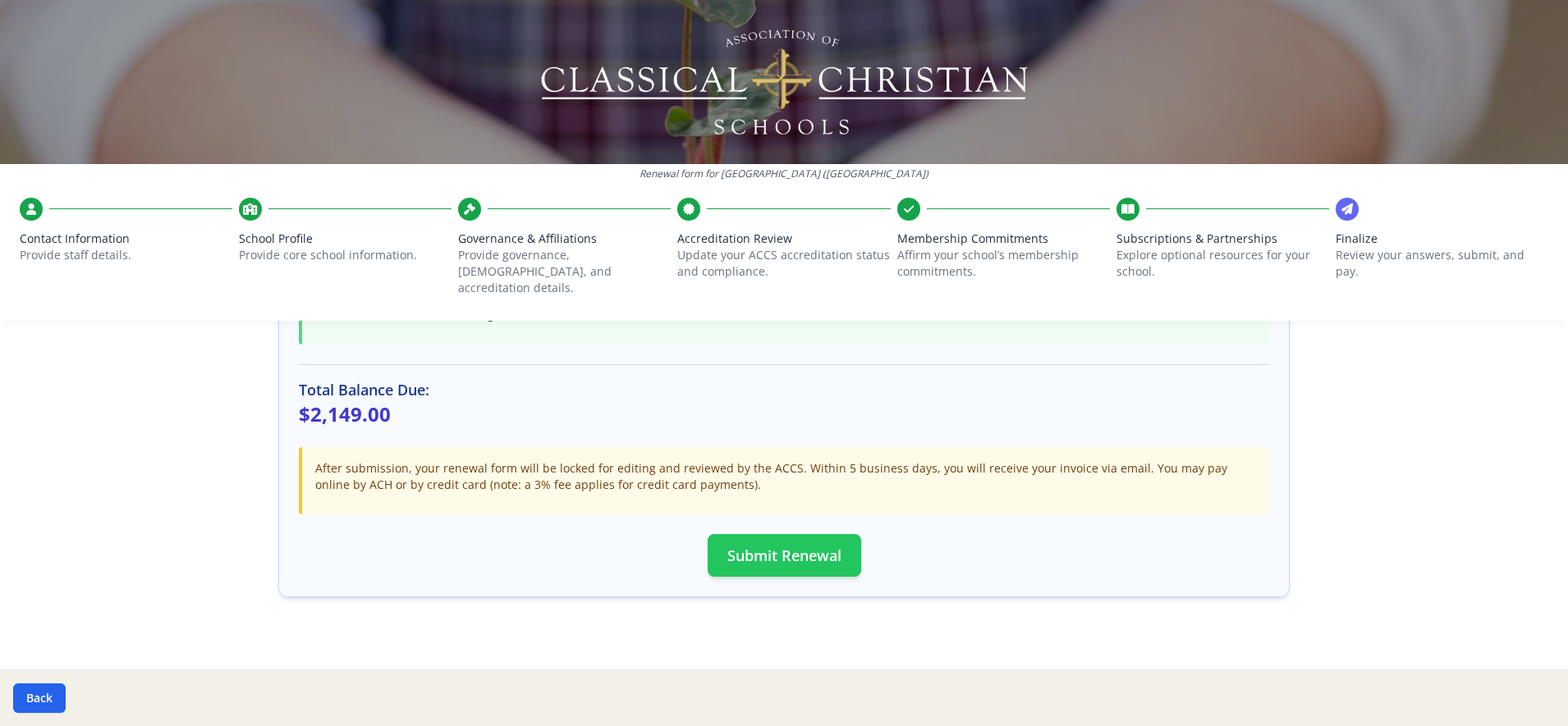
click at [749, 534] on button "Submit Renewal" at bounding box center [784, 556] width 153 height 43
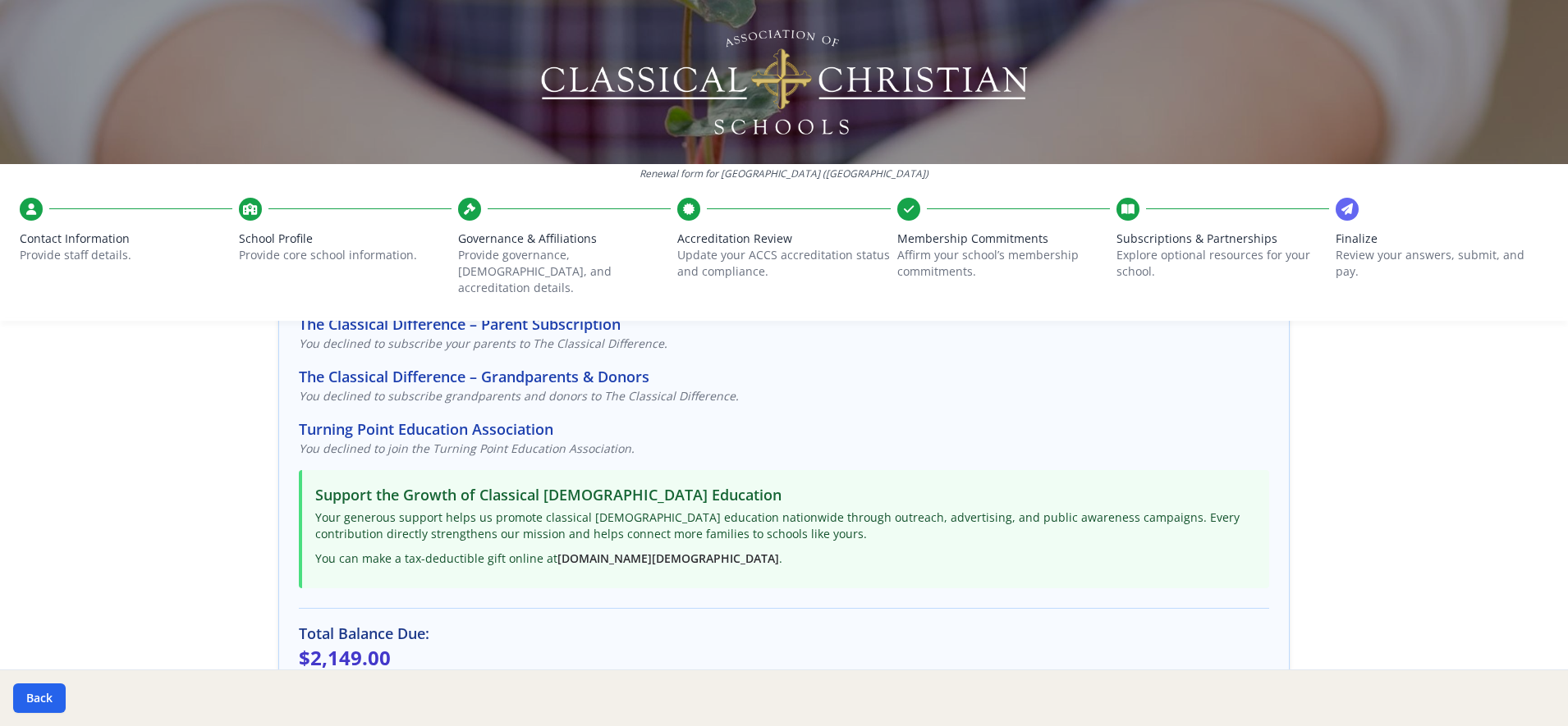
scroll to position [0, 0]
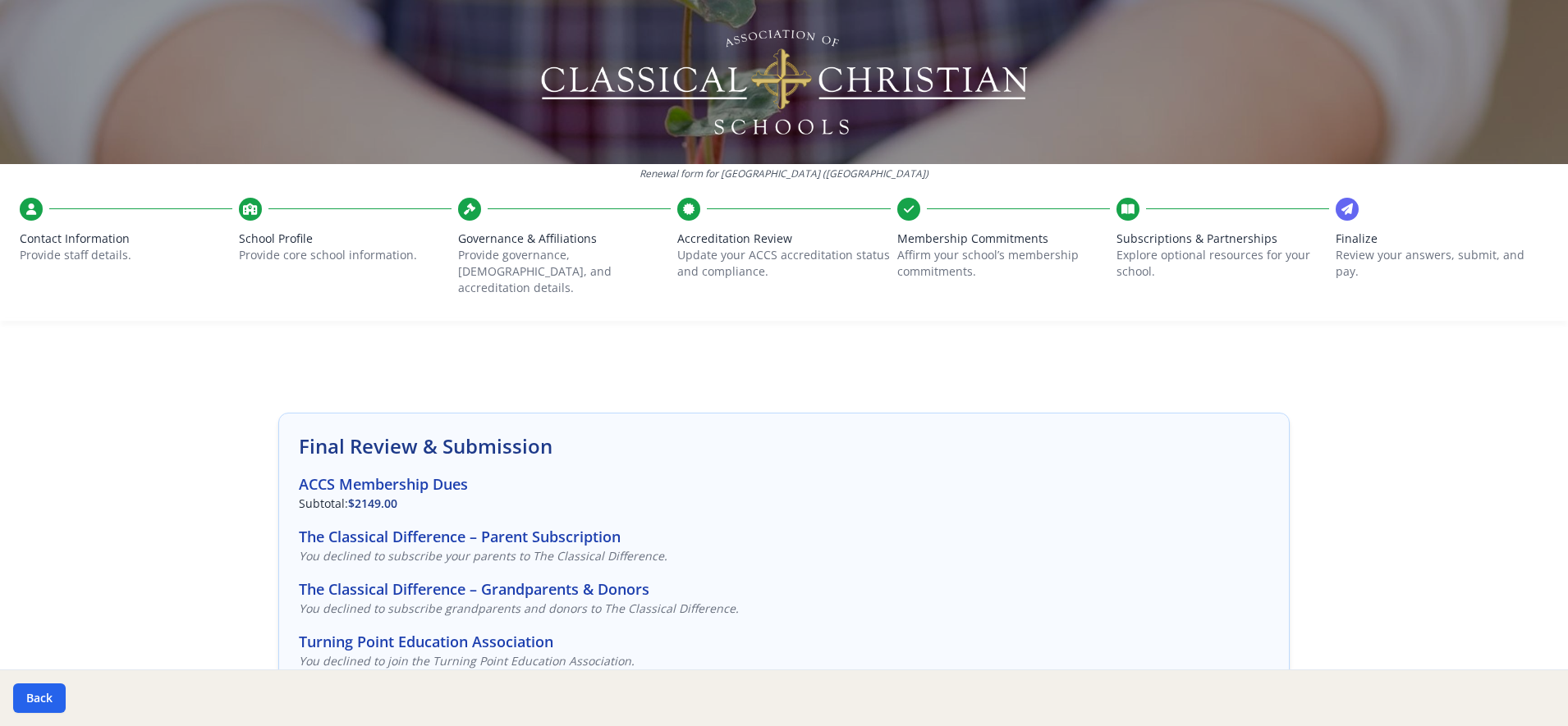
click at [1341, 211] on icon at bounding box center [1347, 209] width 12 height 16
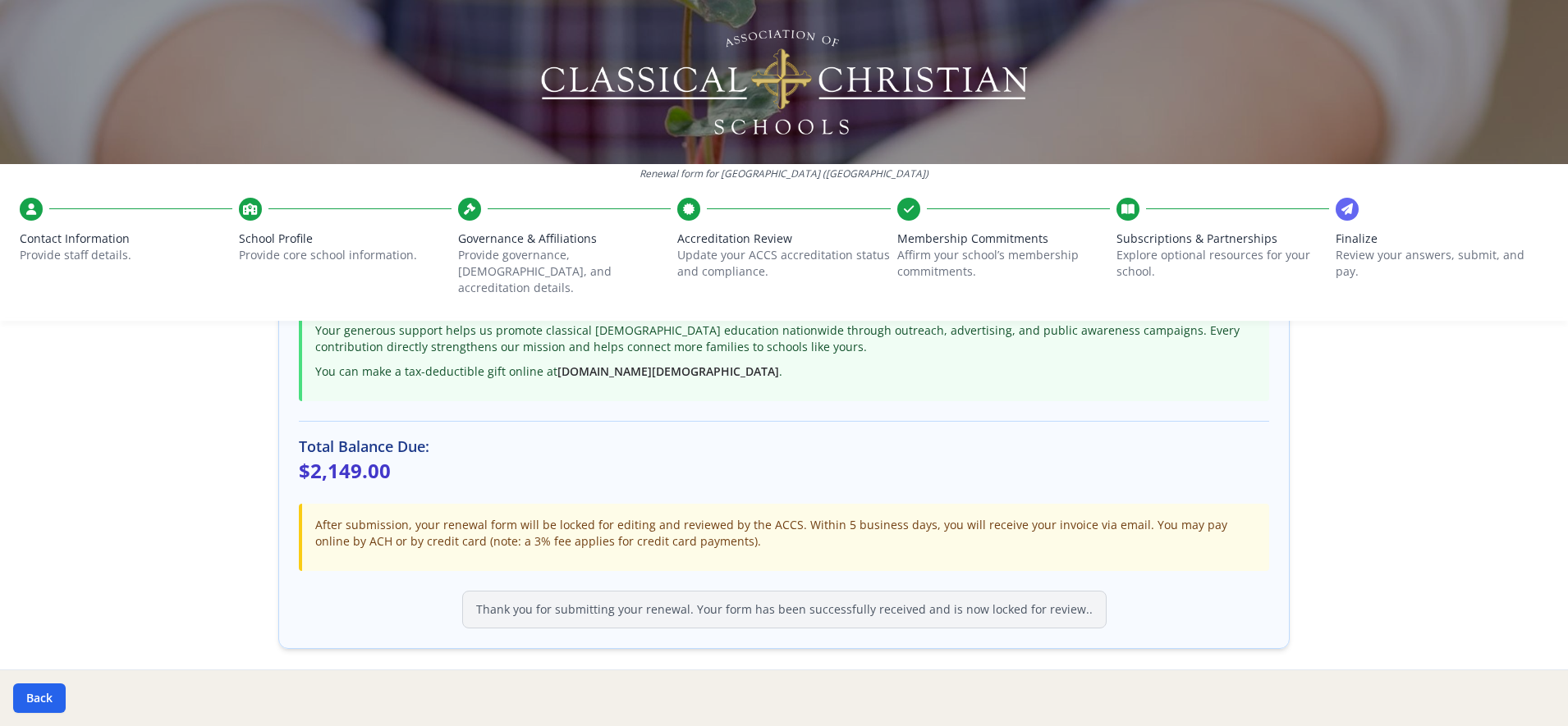
scroll to position [408, 0]
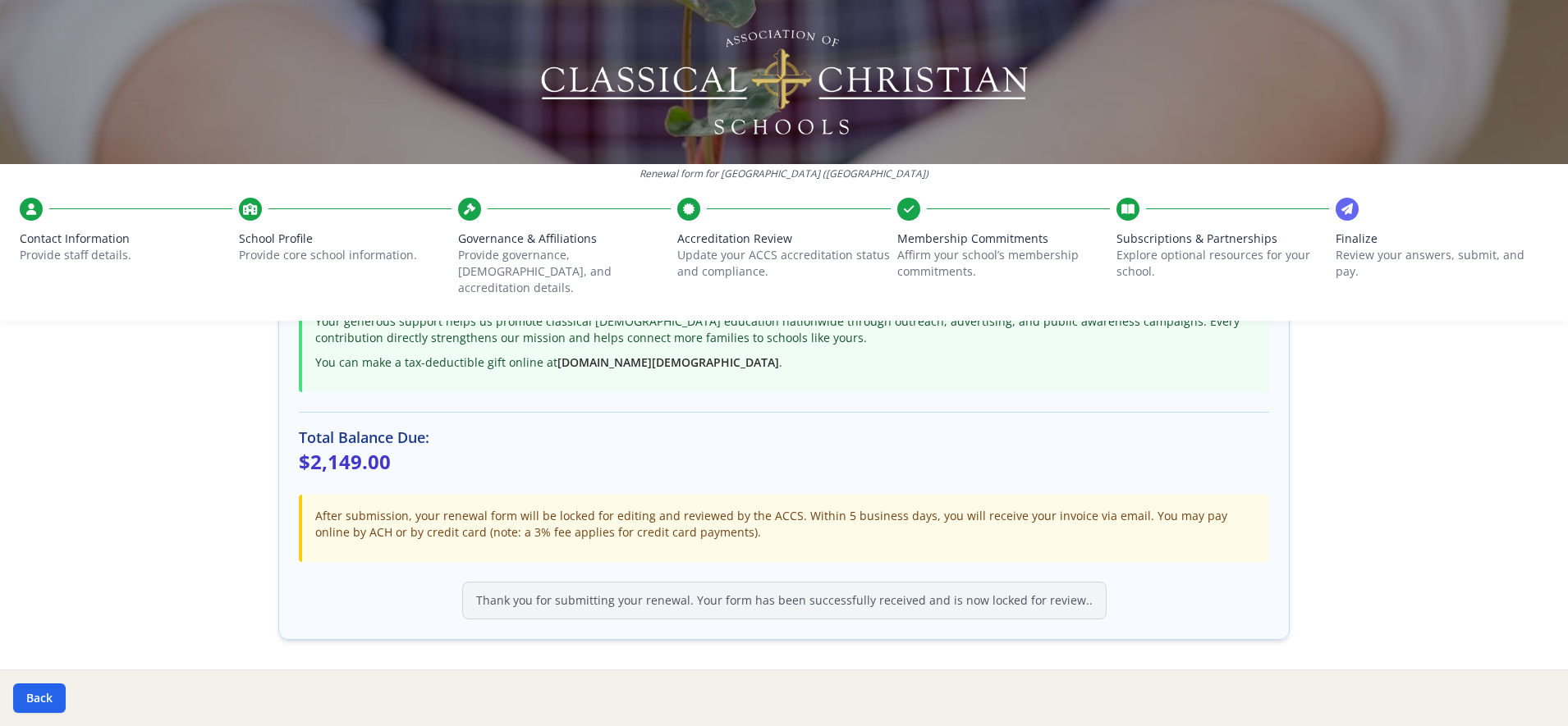
click at [867, 594] on div "Thank you for submitting your renewal. Your form has been successfully received…" at bounding box center [784, 601] width 645 height 38
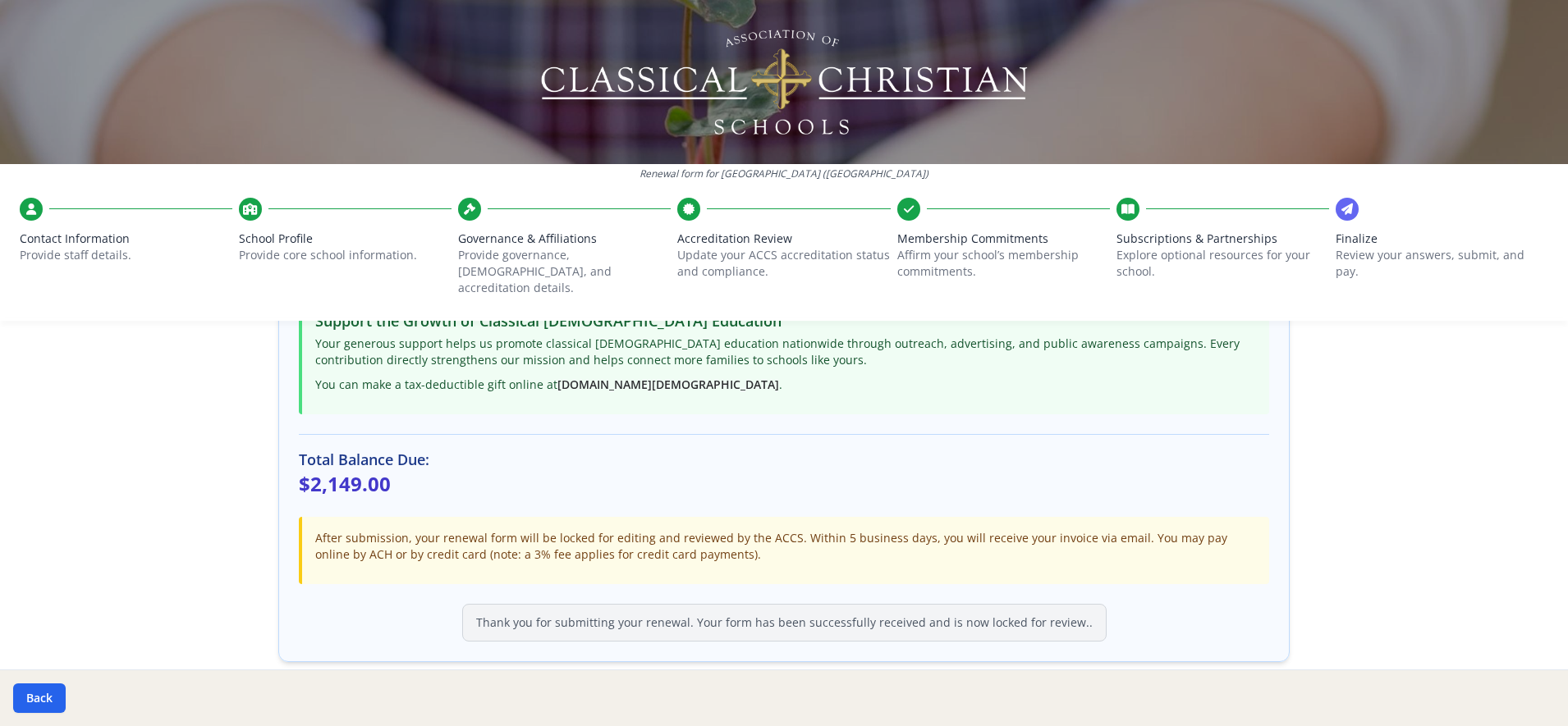
scroll to position [386, 0]
click at [54, 705] on button "Back" at bounding box center [39, 698] width 53 height 30
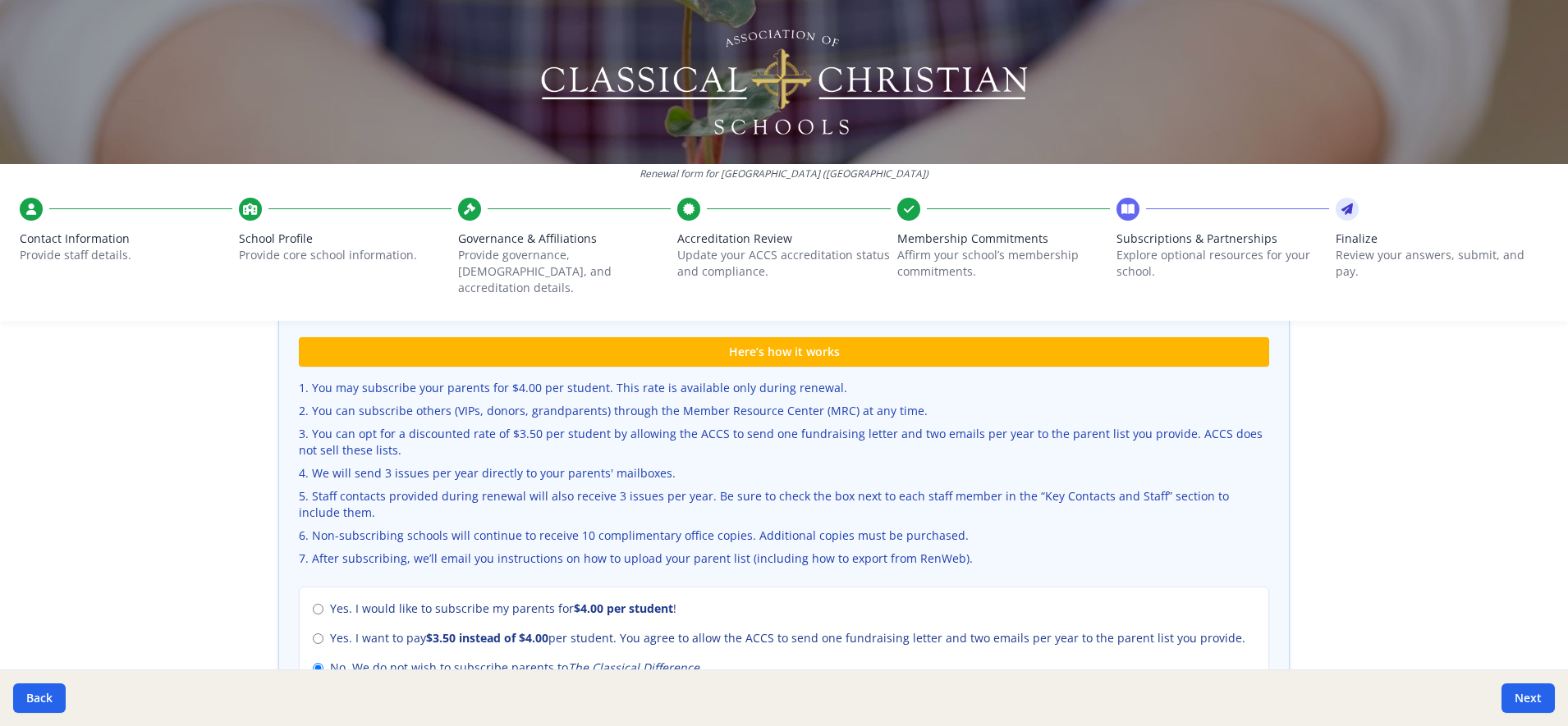
scroll to position [113, 0]
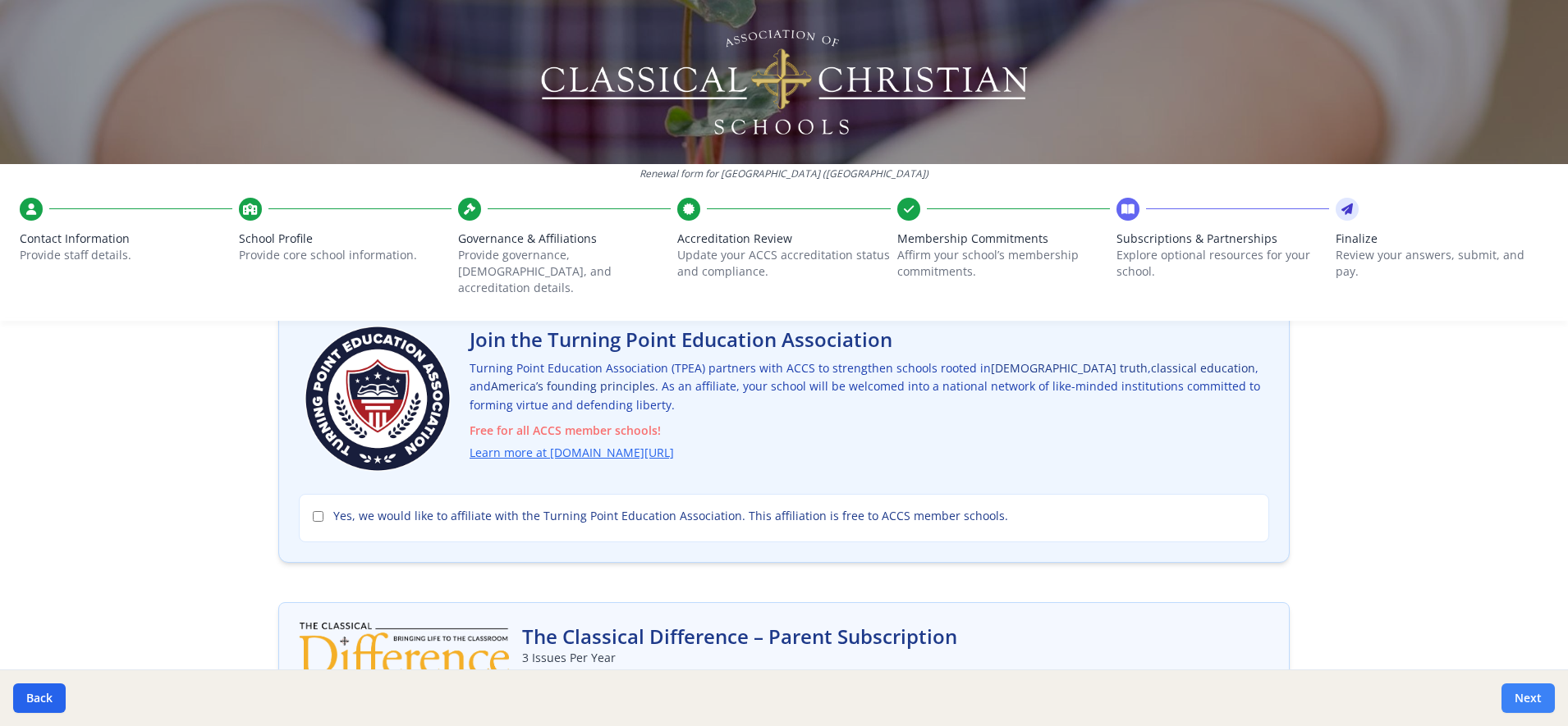
click at [1538, 704] on button "Next" at bounding box center [1528, 698] width 54 height 30
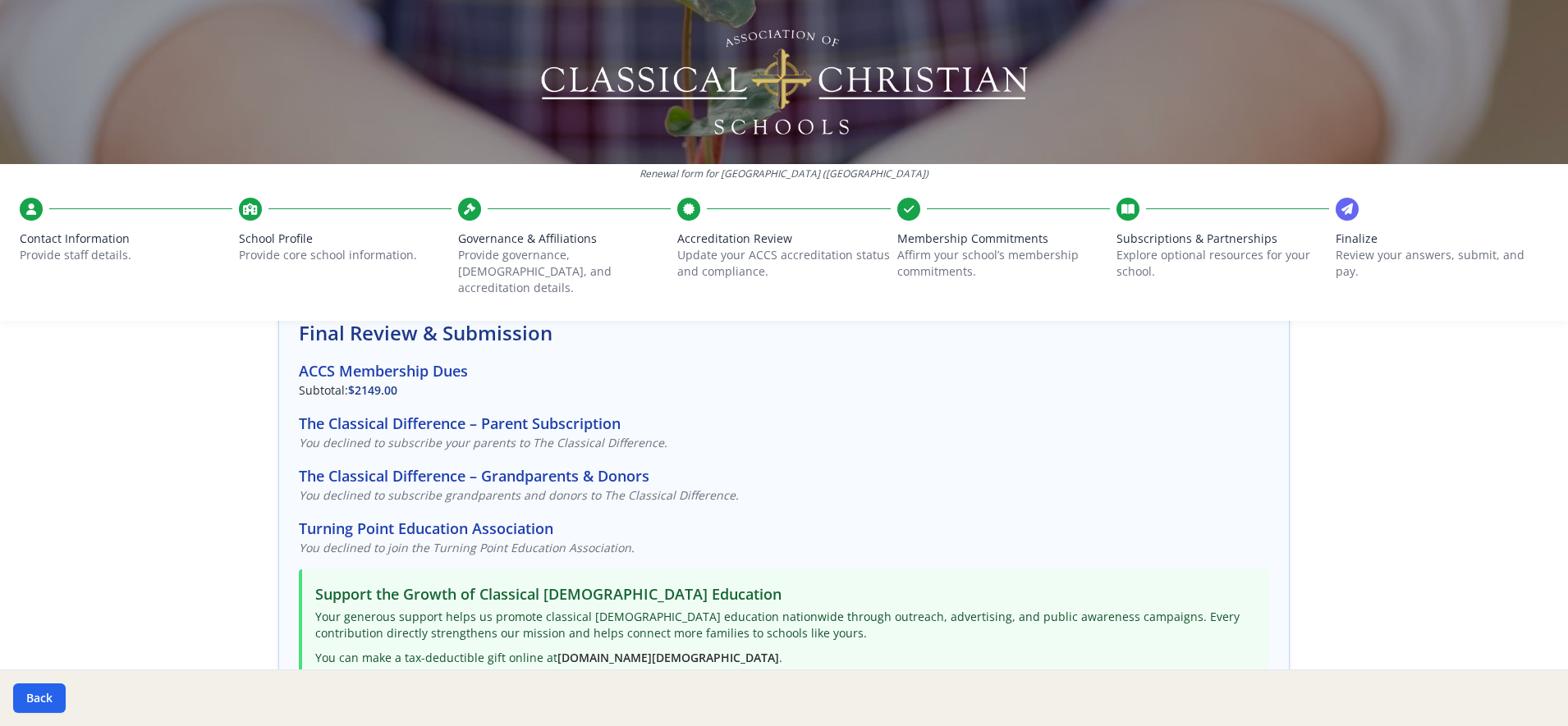
scroll to position [451, 0]
